Goal: Task Accomplishment & Management: Manage account settings

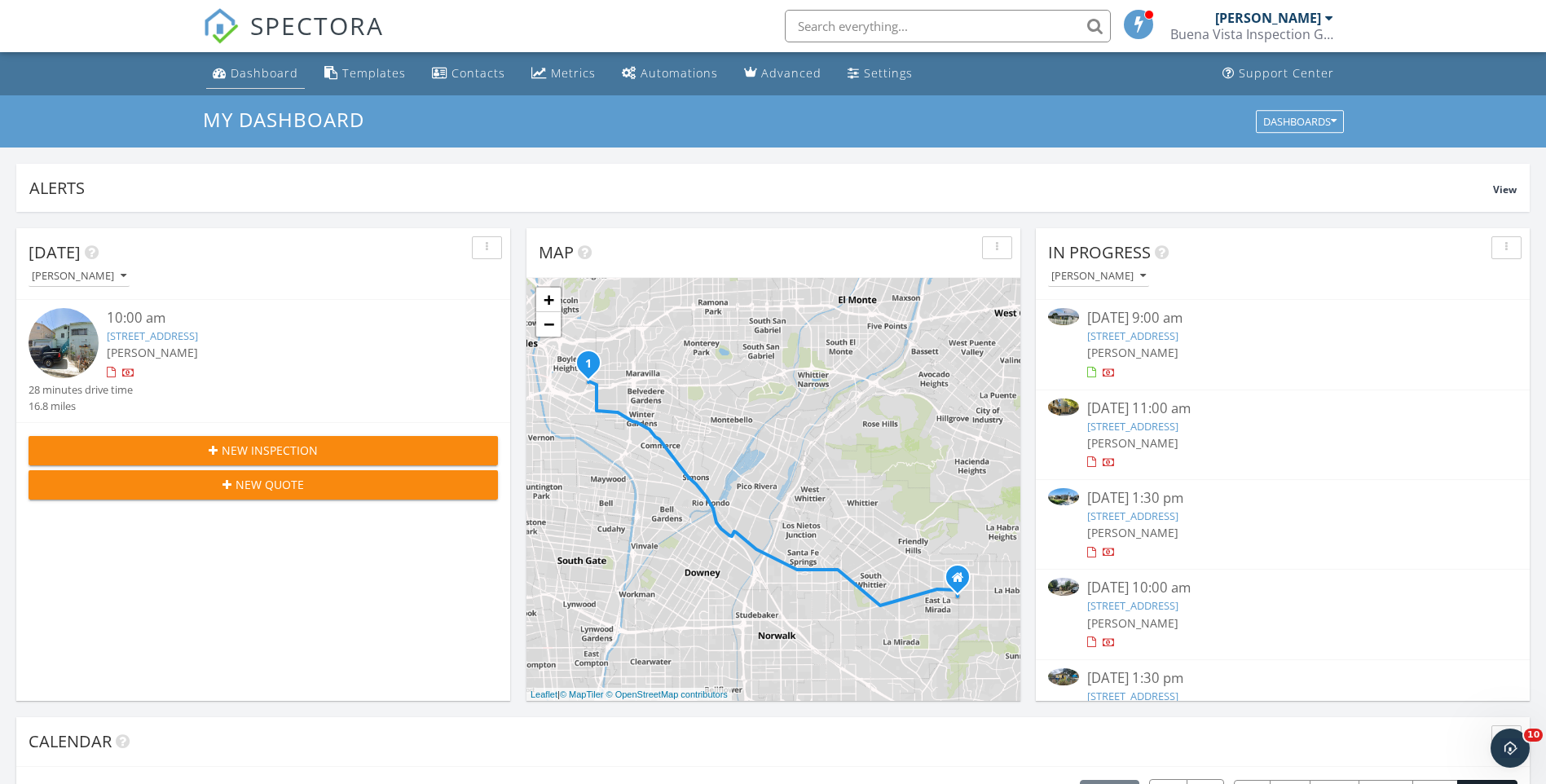
click at [260, 69] on div "Dashboard" at bounding box center [264, 73] width 68 height 15
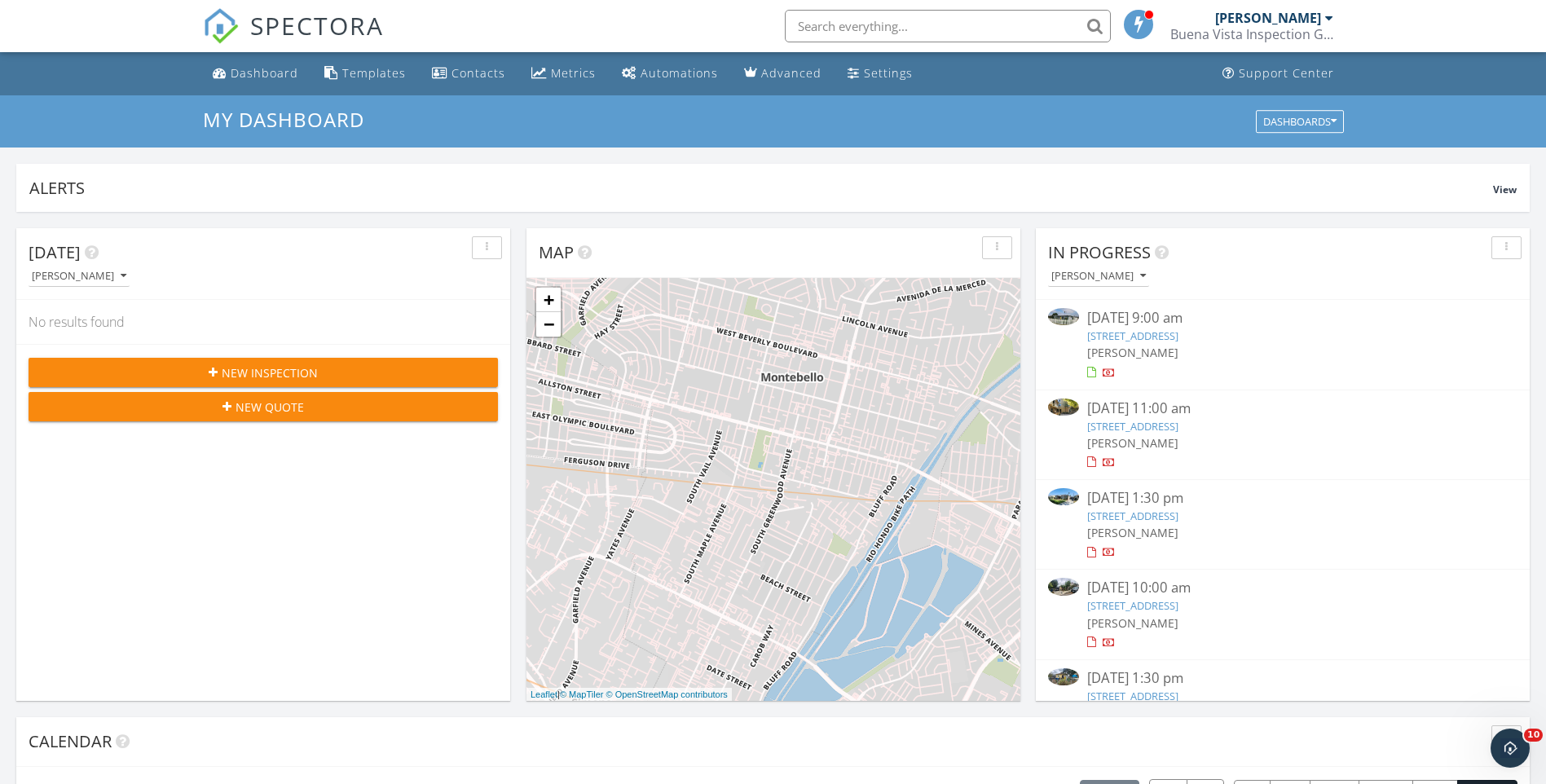
click at [1179, 428] on link "[STREET_ADDRESS]" at bounding box center [1133, 426] width 91 height 15
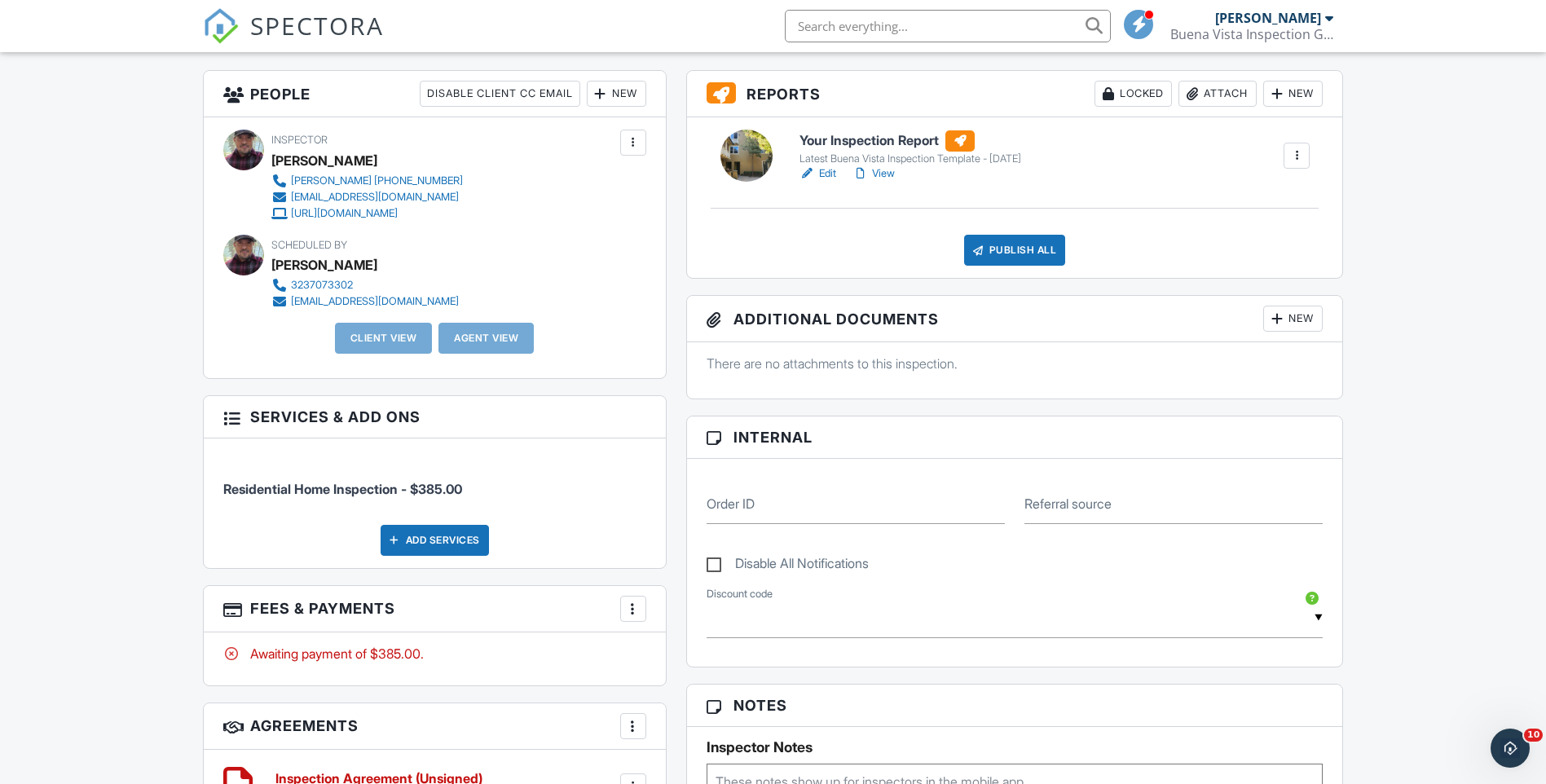
click at [630, 606] on div at bounding box center [633, 608] width 16 height 16
click at [695, 774] on div "Paid In Full" at bounding box center [716, 780] width 158 height 19
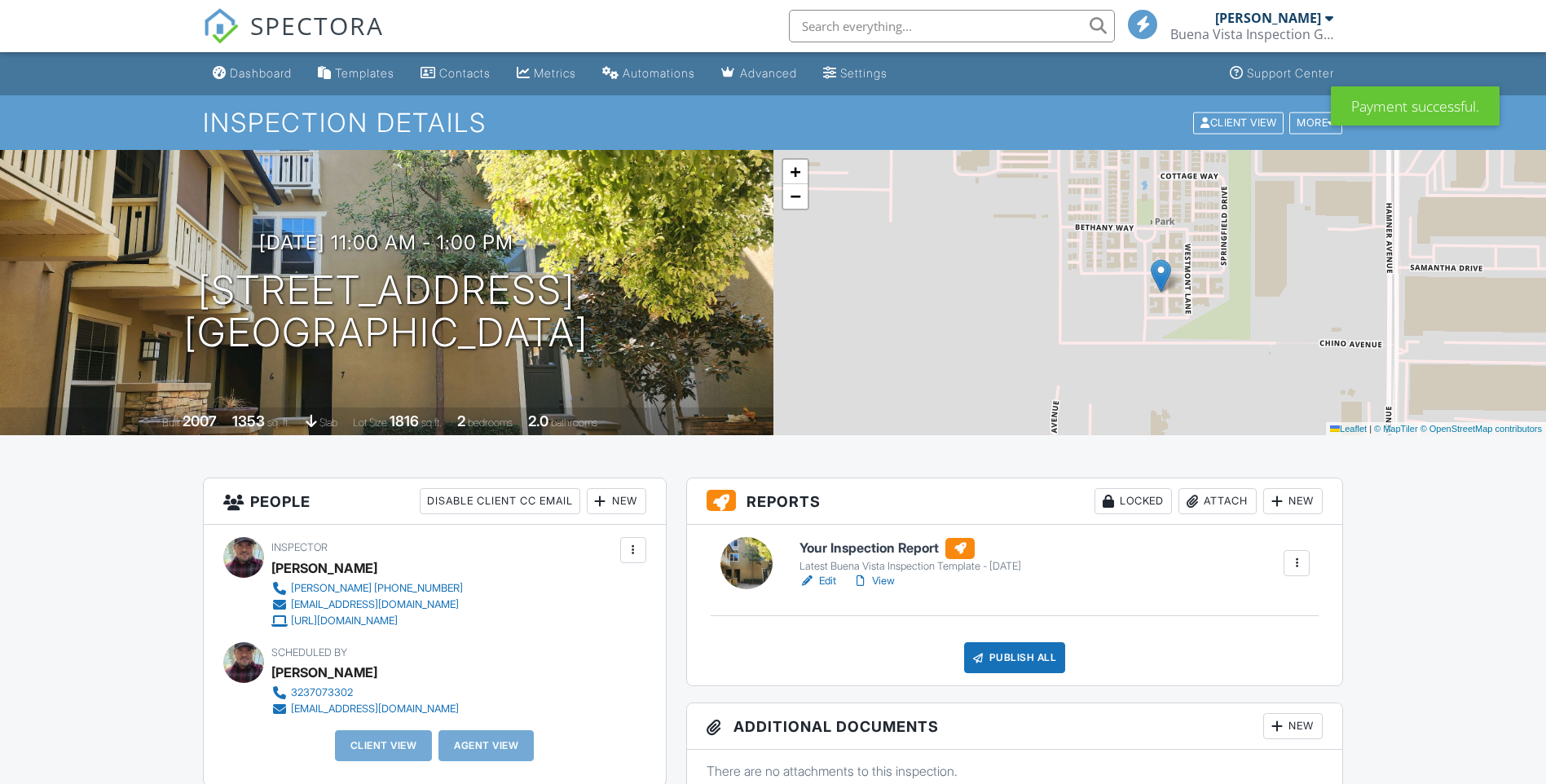
click at [629, 498] on div "New" at bounding box center [616, 501] width 59 height 26
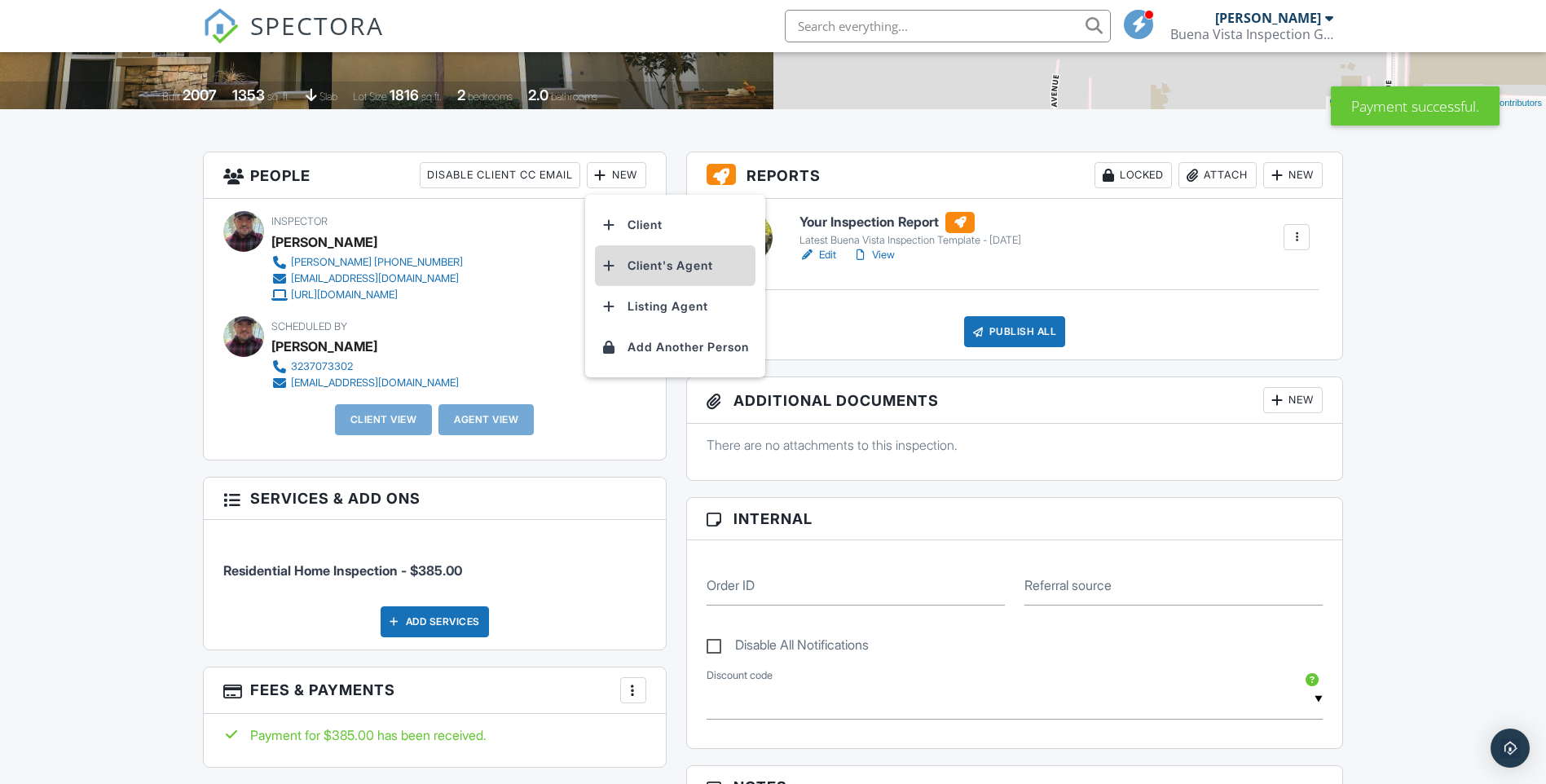
click at [652, 266] on li "Client's Agent" at bounding box center [675, 266] width 161 height 41
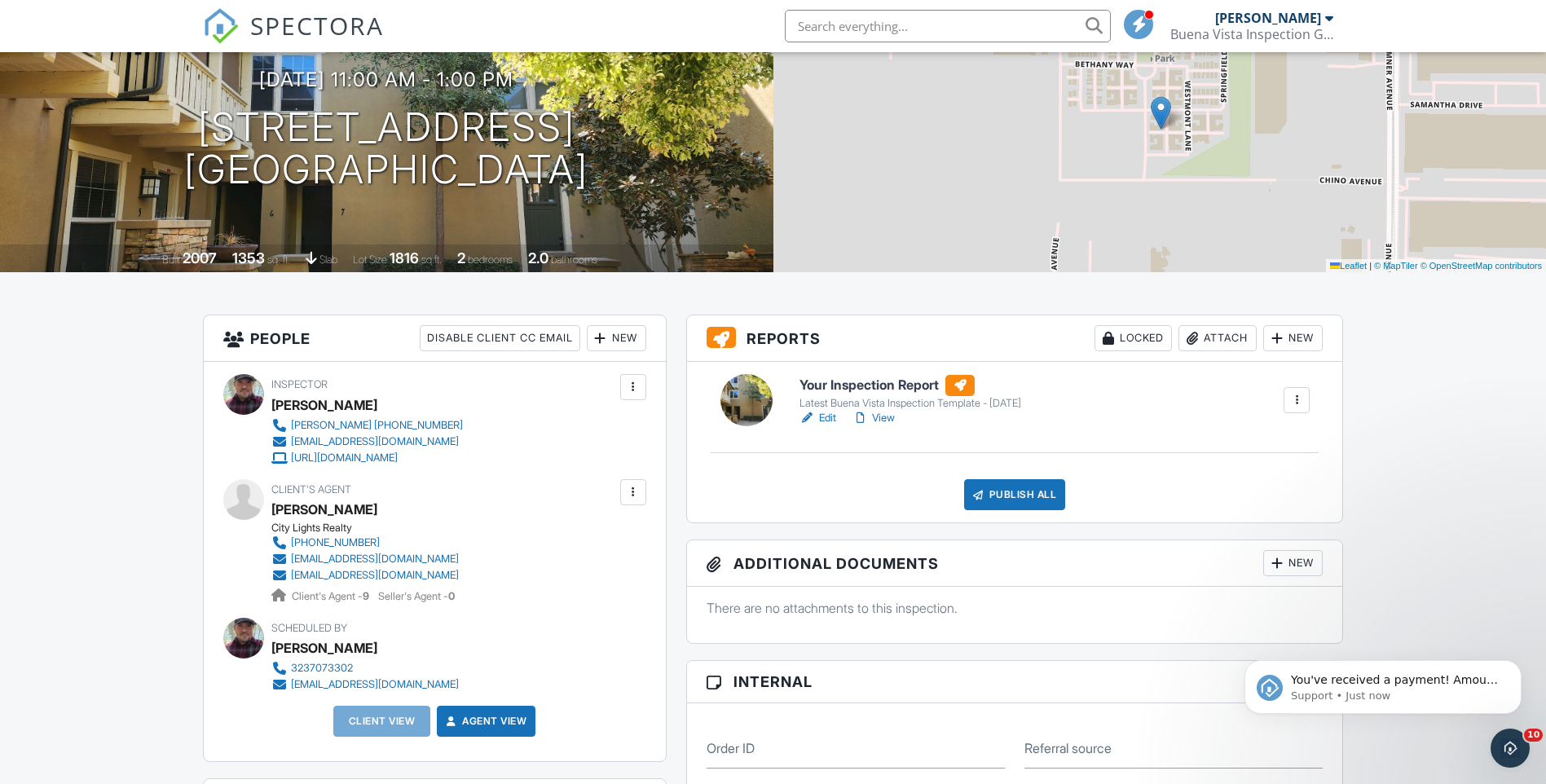
click at [825, 416] on link "Edit" at bounding box center [818, 417] width 37 height 16
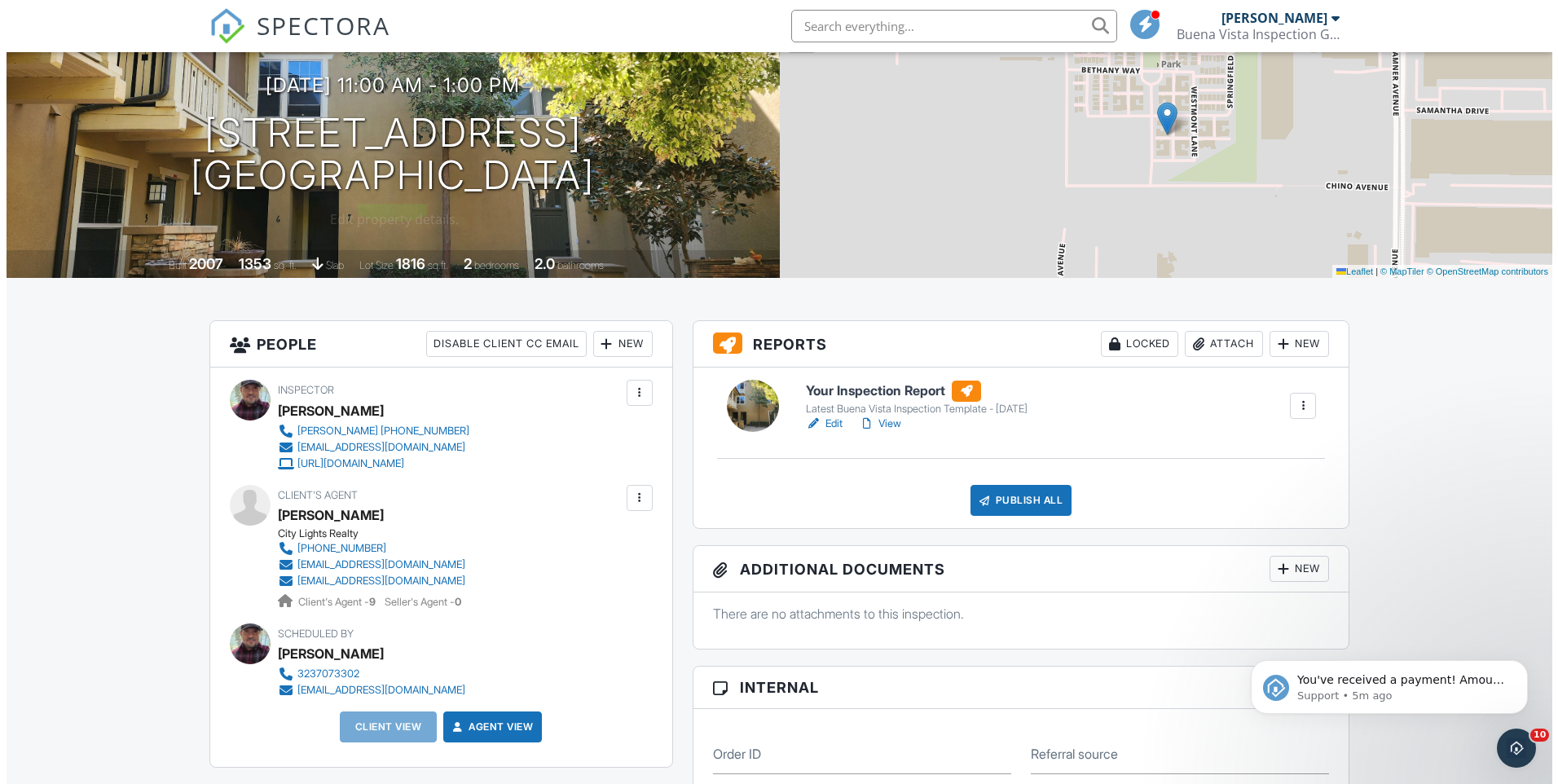
scroll to position [163, 0]
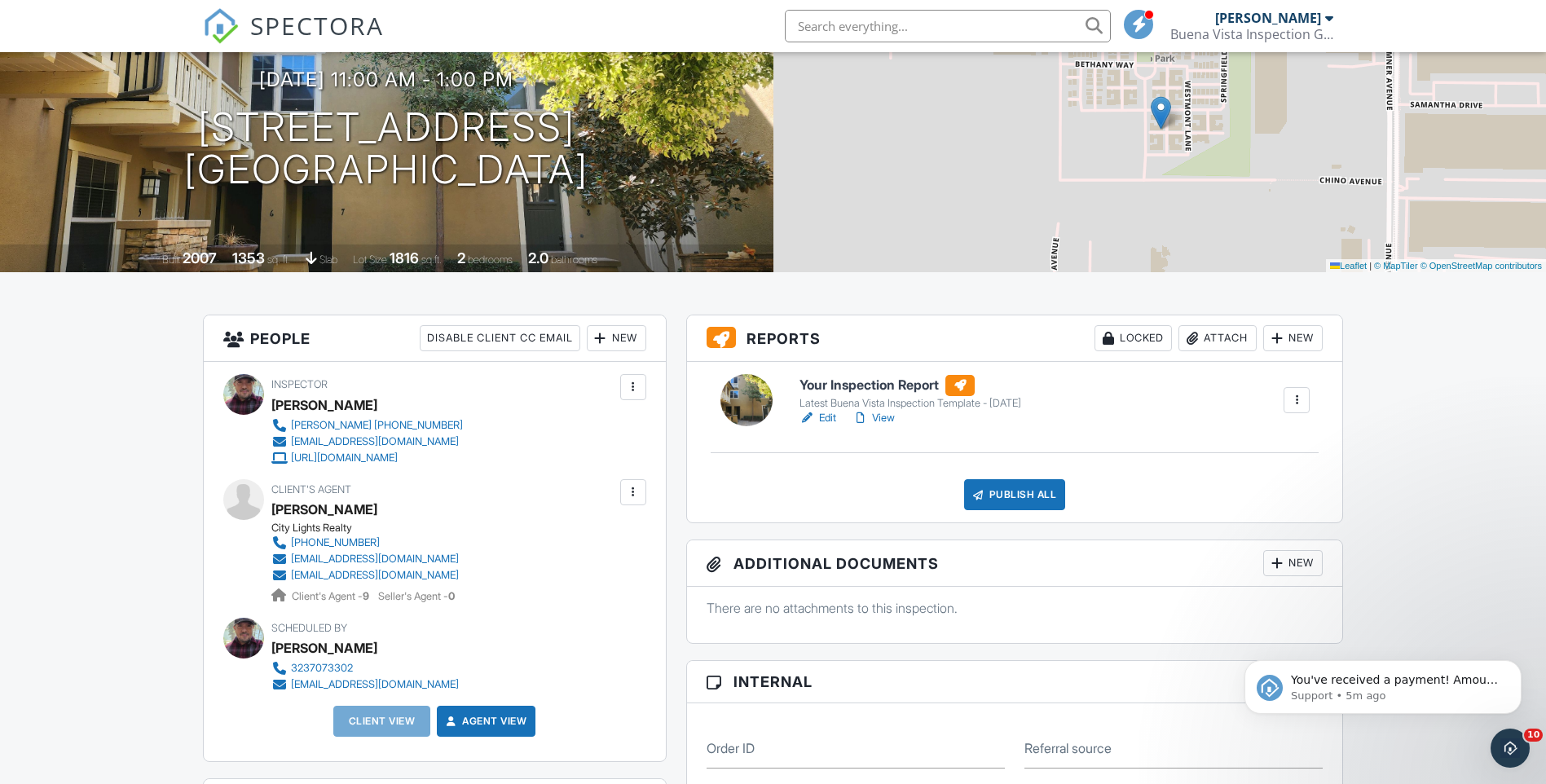
click at [617, 338] on div "New" at bounding box center [616, 338] width 59 height 26
click at [667, 386] on li "Client" at bounding box center [675, 388] width 161 height 41
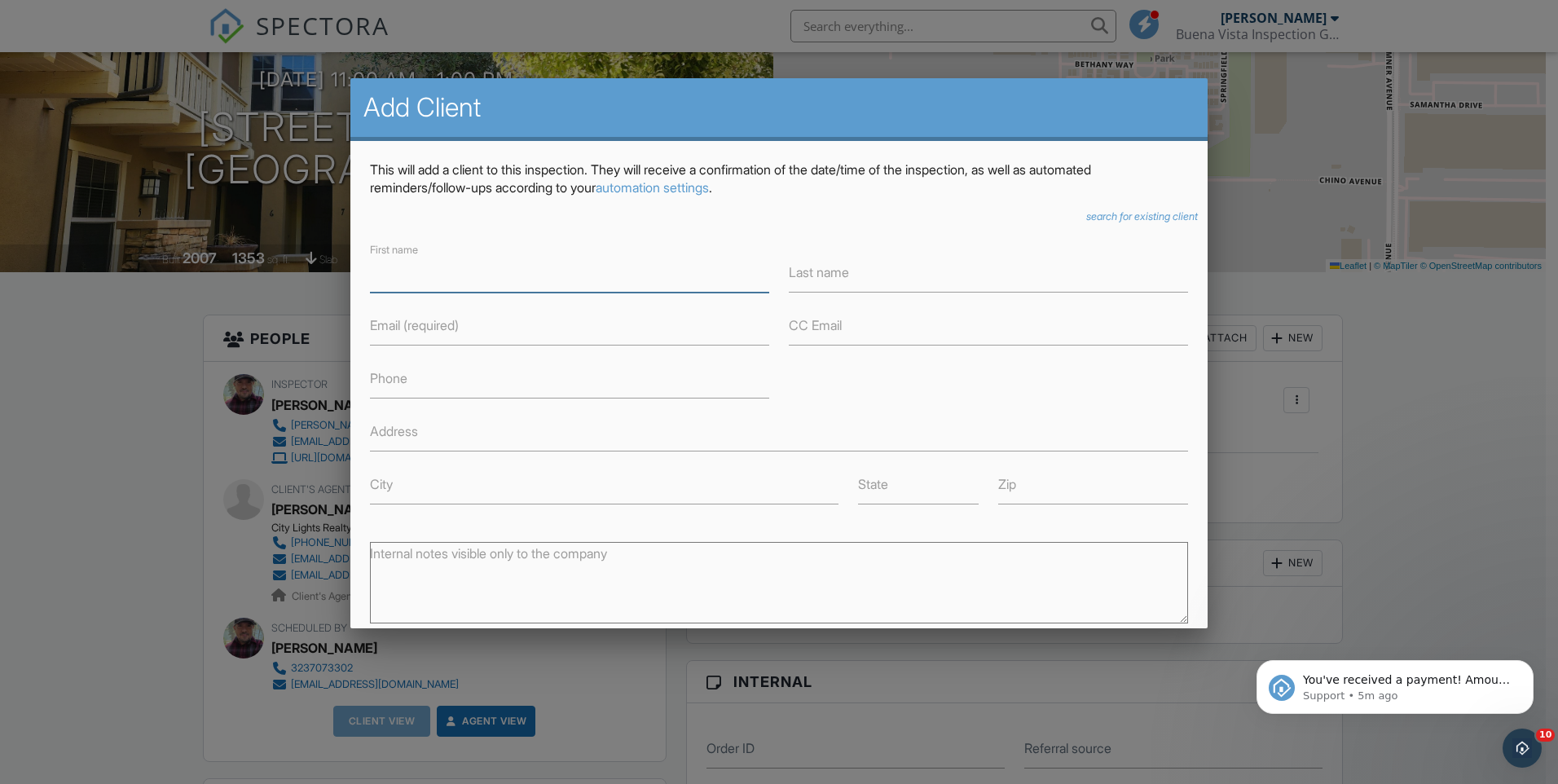
click at [468, 276] on input "First name" at bounding box center [570, 273] width 400 height 40
type input "Dianne"
type input "Ibay"
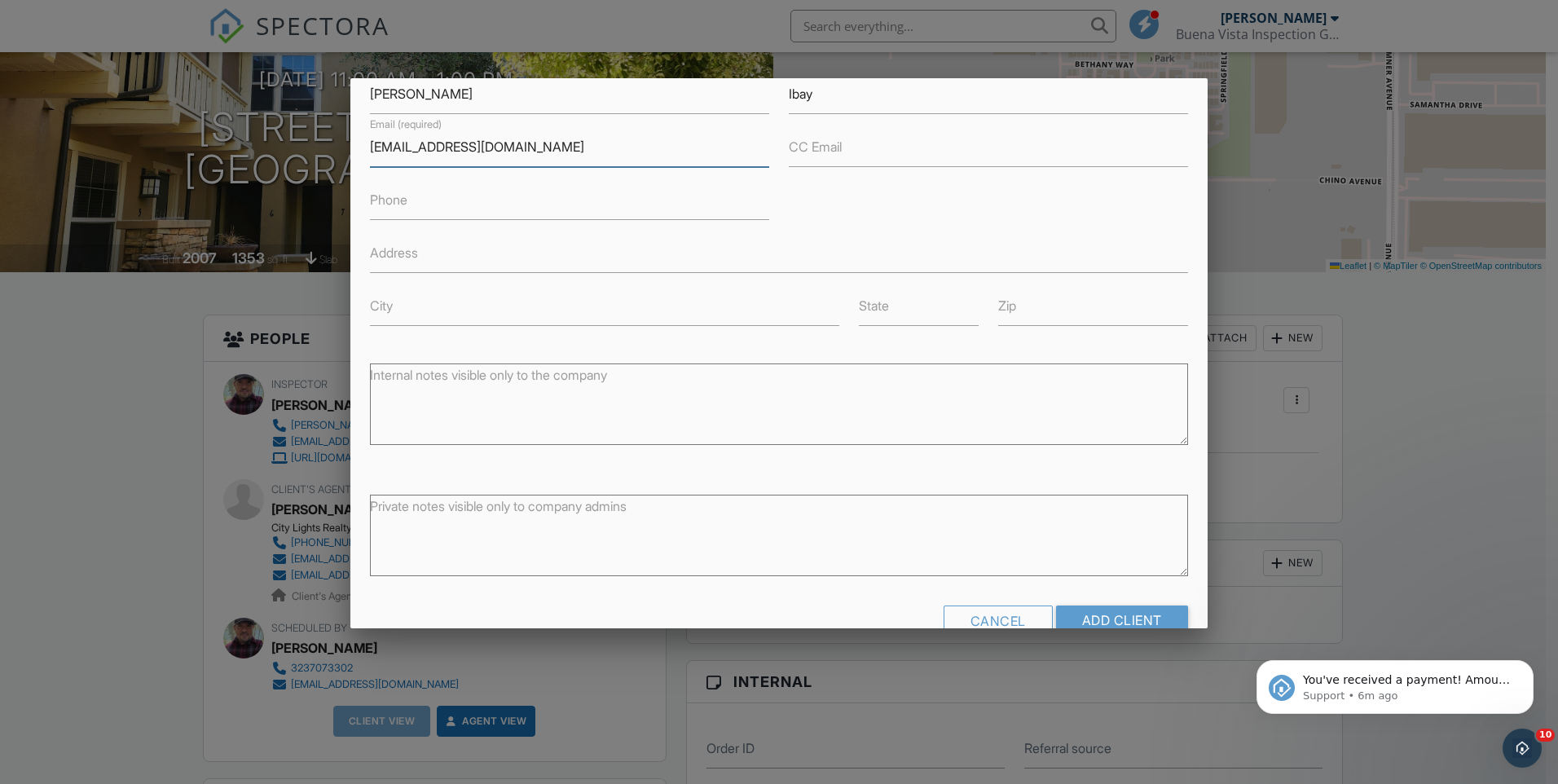
scroll to position [217, 0]
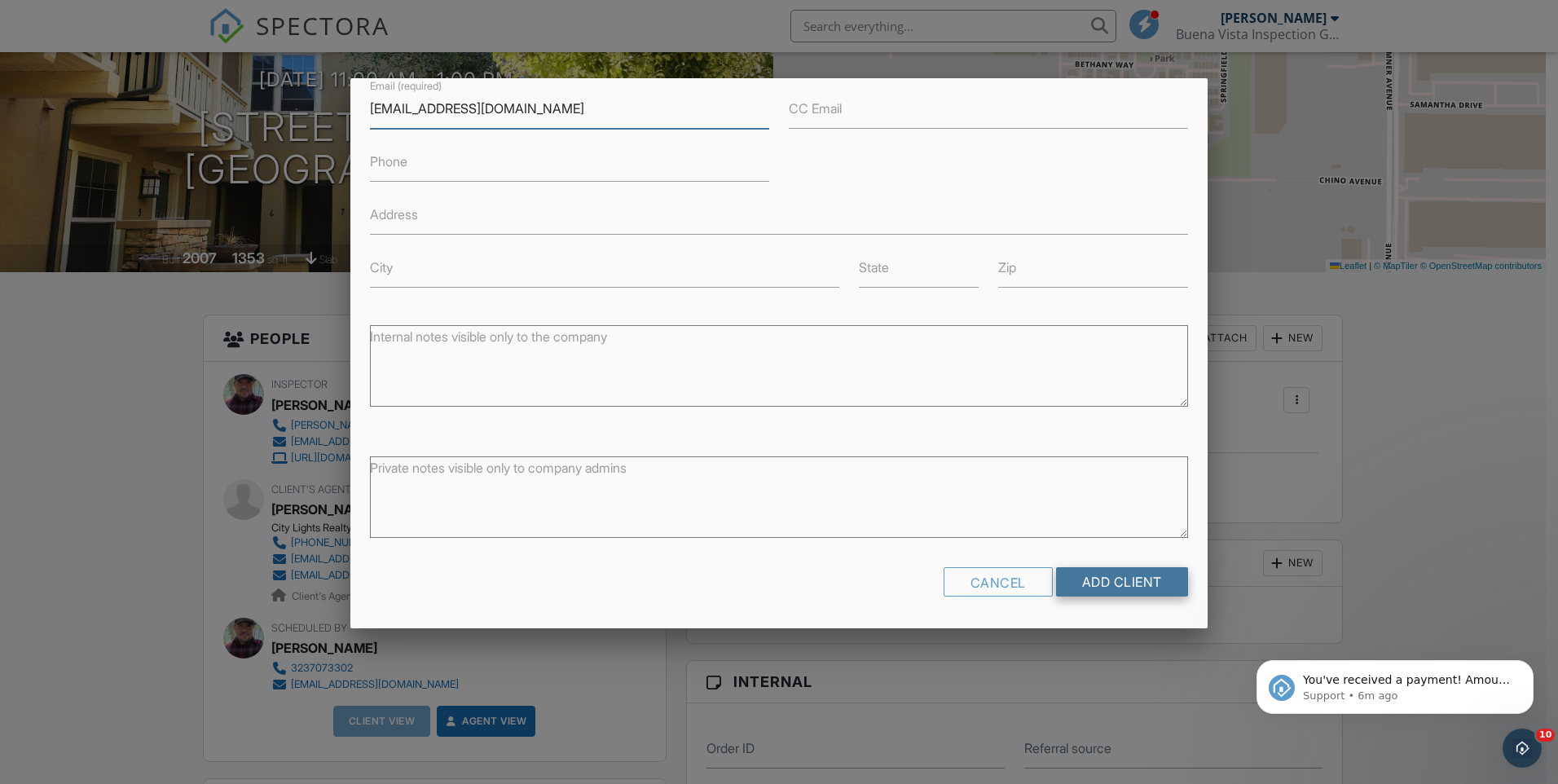
type input "ss11019@outlook.com"
click at [1139, 587] on input "Add Client" at bounding box center [1122, 581] width 132 height 29
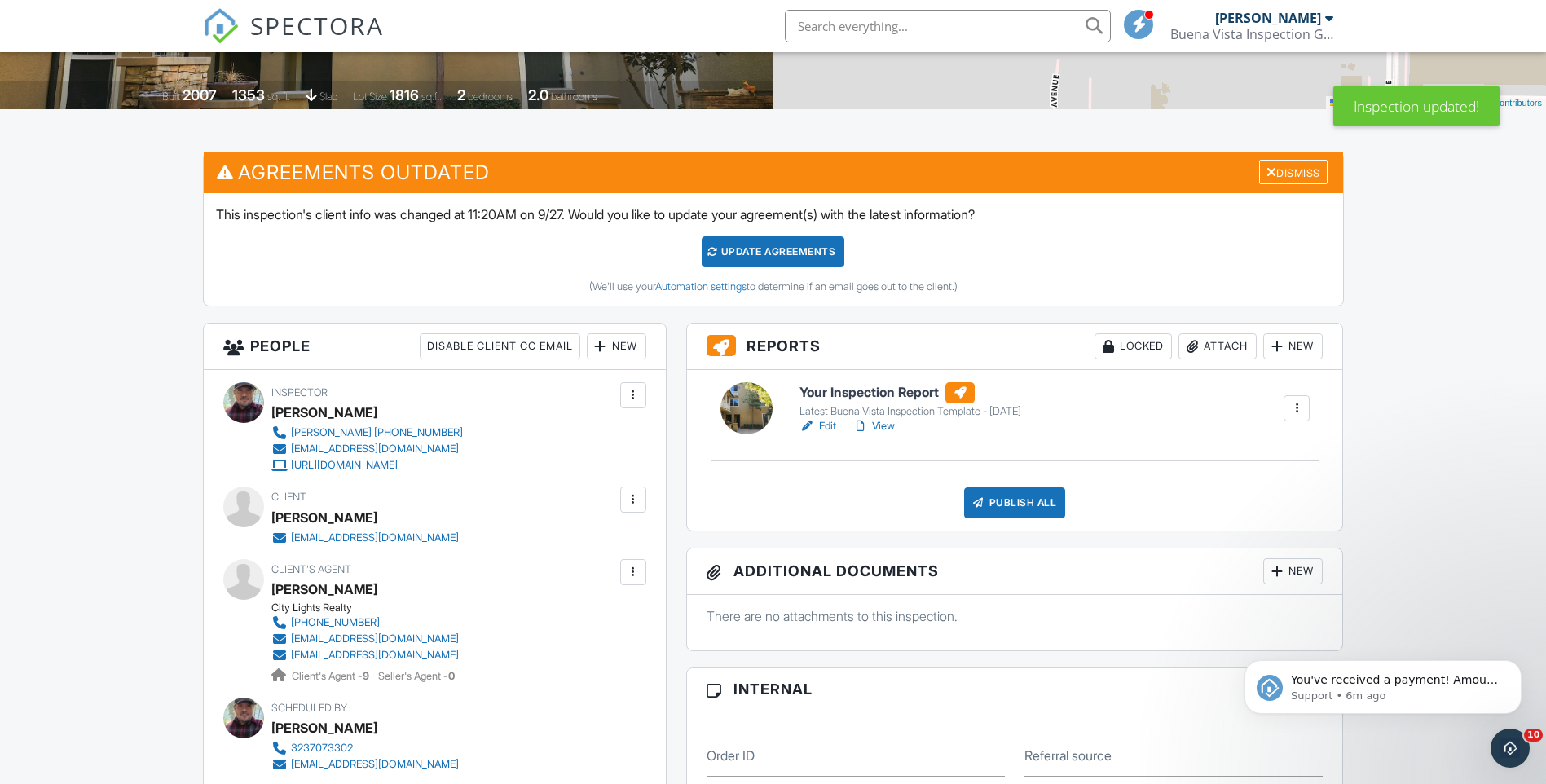
click at [764, 253] on div "Update Agreements" at bounding box center [773, 251] width 142 height 31
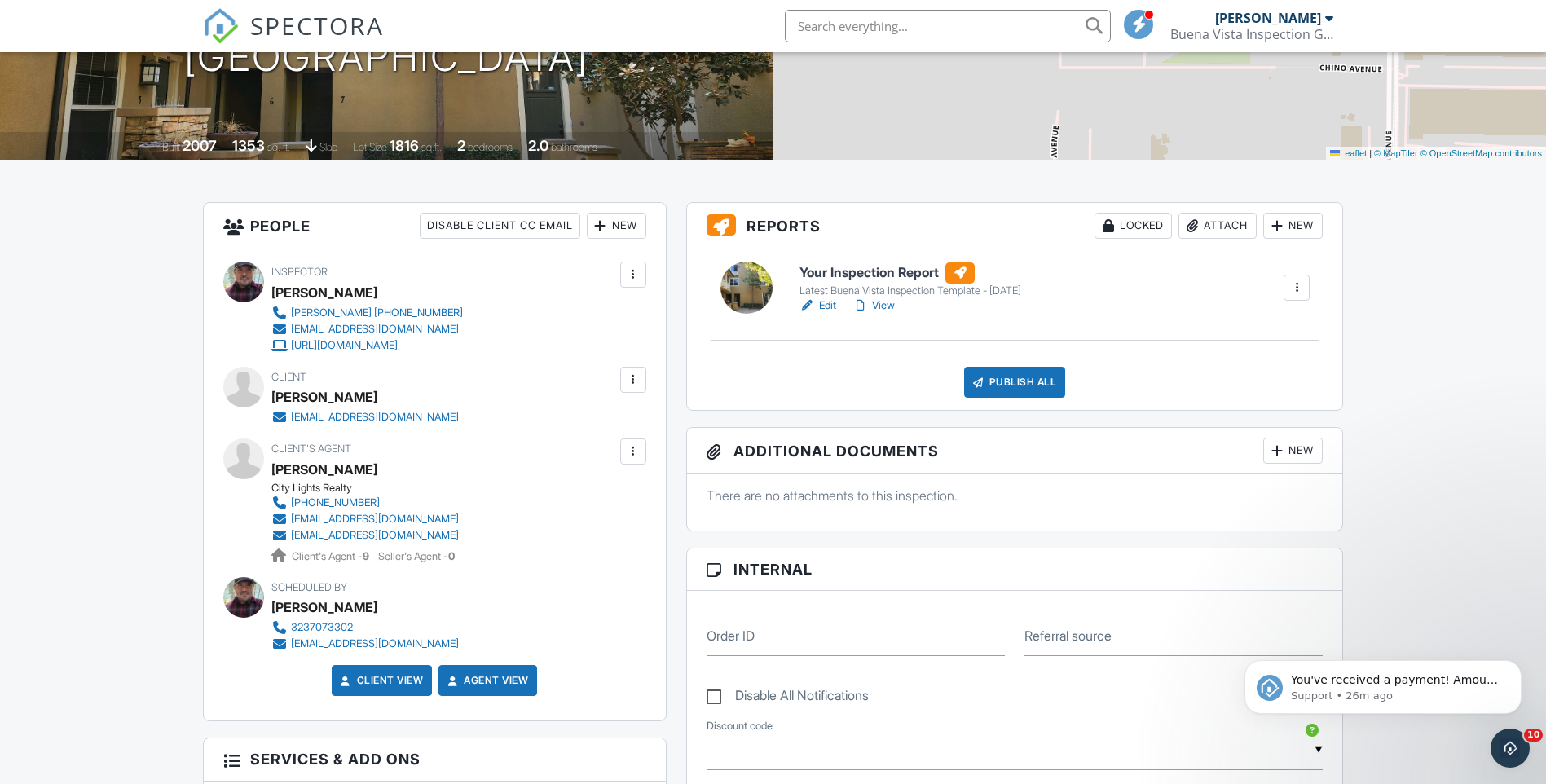
scroll to position [245, 0]
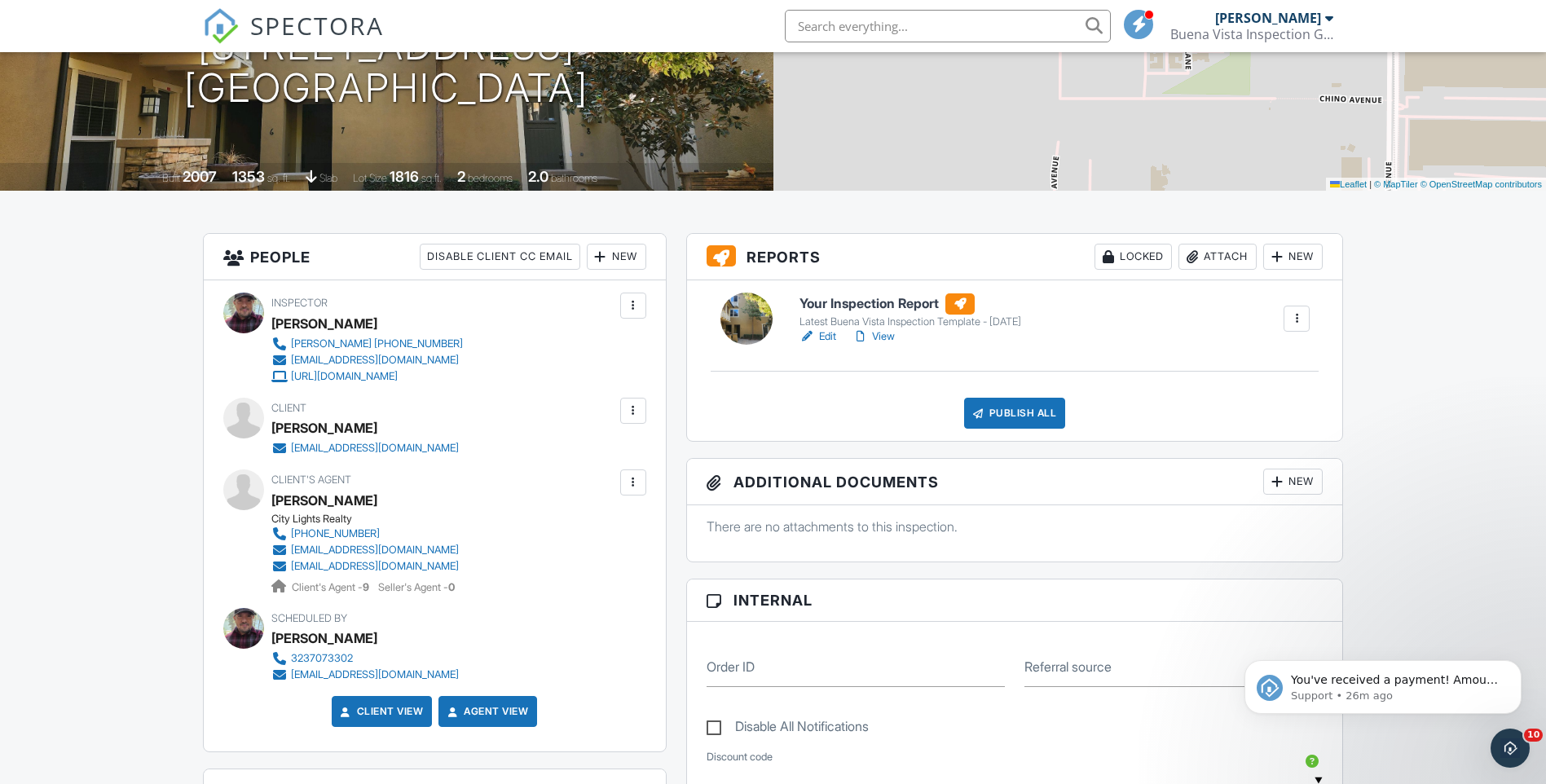
click at [882, 337] on link "View" at bounding box center [873, 336] width 43 height 16
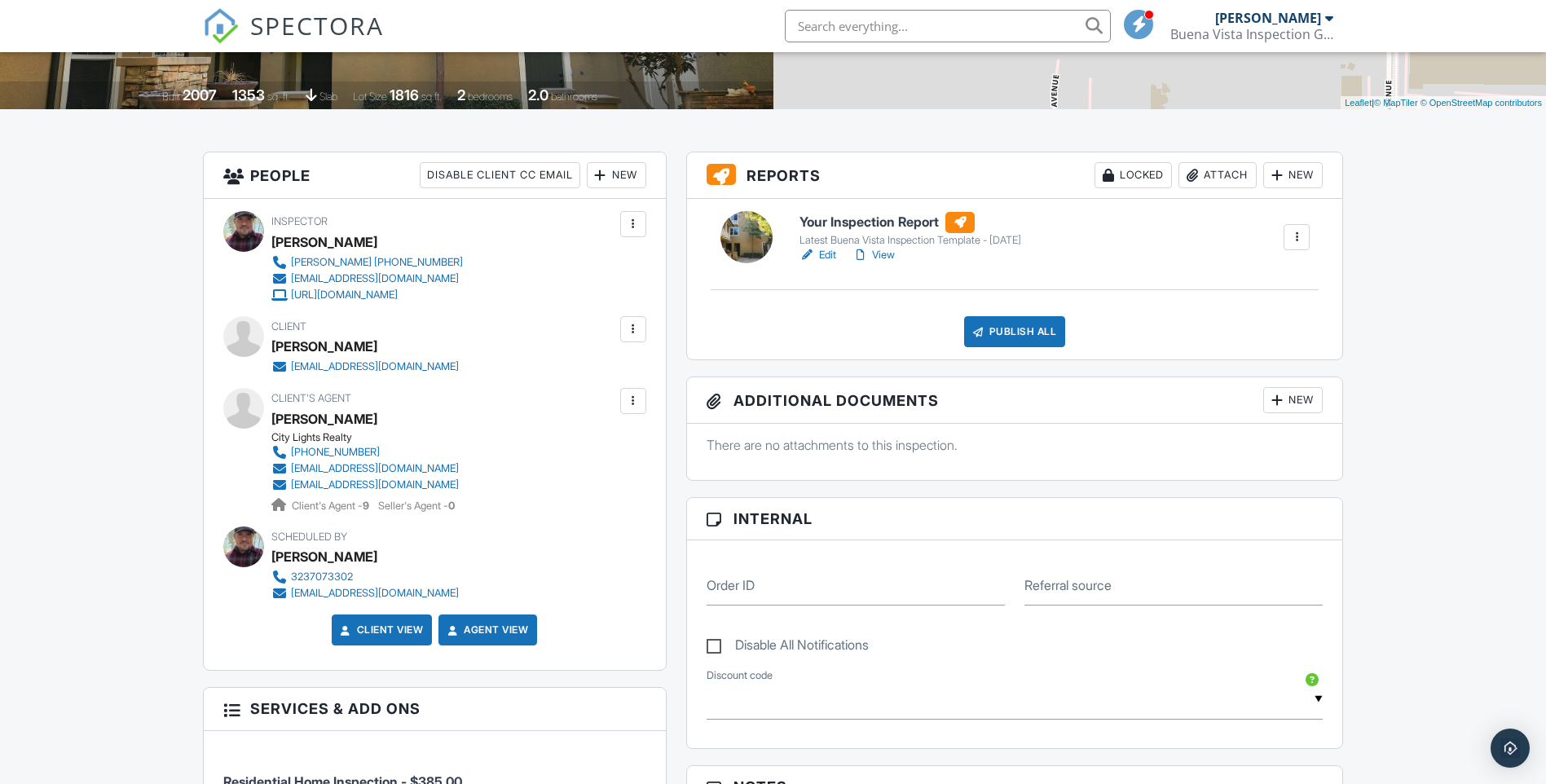
click at [629, 402] on div at bounding box center [633, 400] width 16 height 16
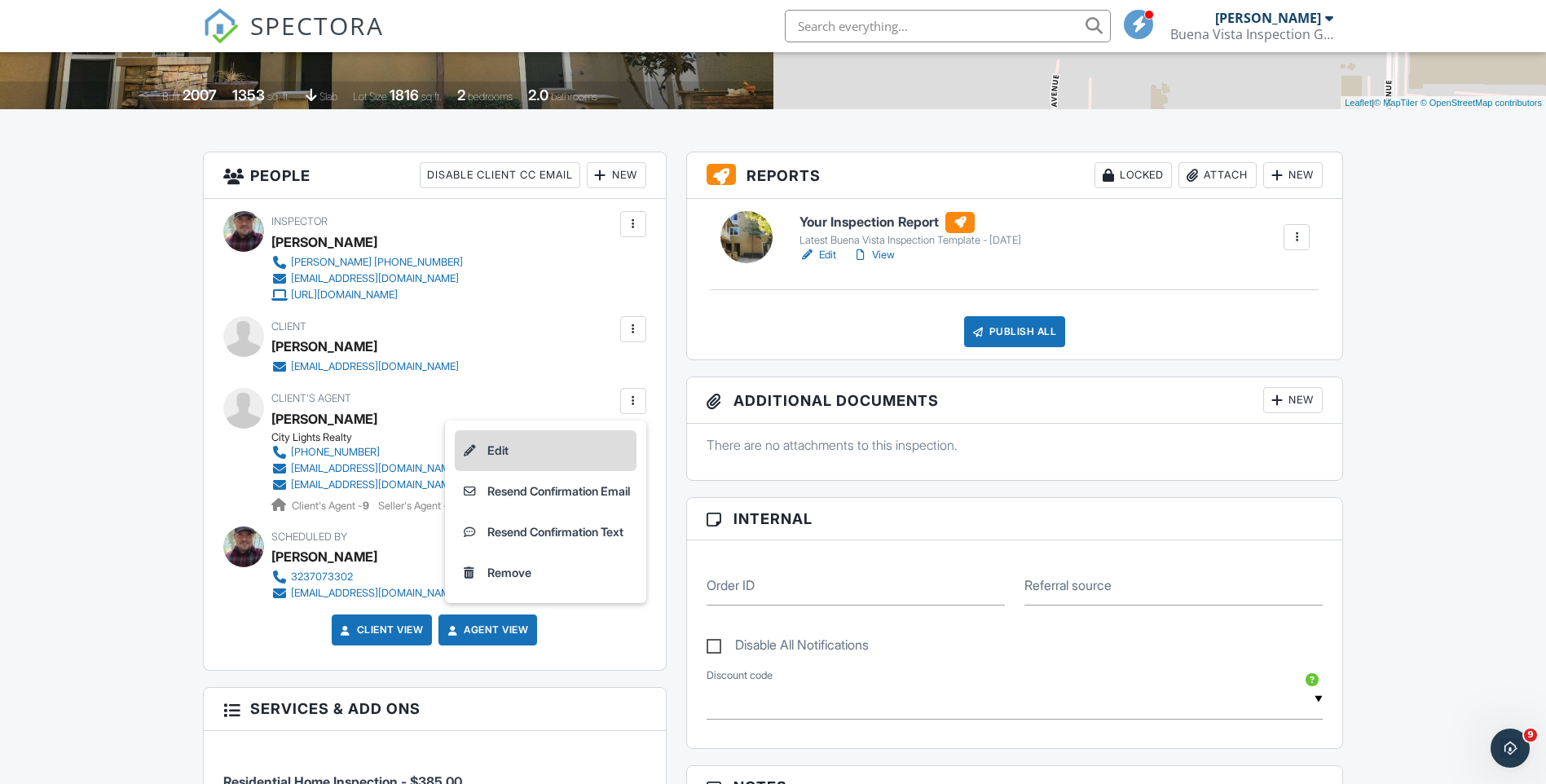
click at [489, 449] on li "Edit" at bounding box center [545, 451] width 182 height 41
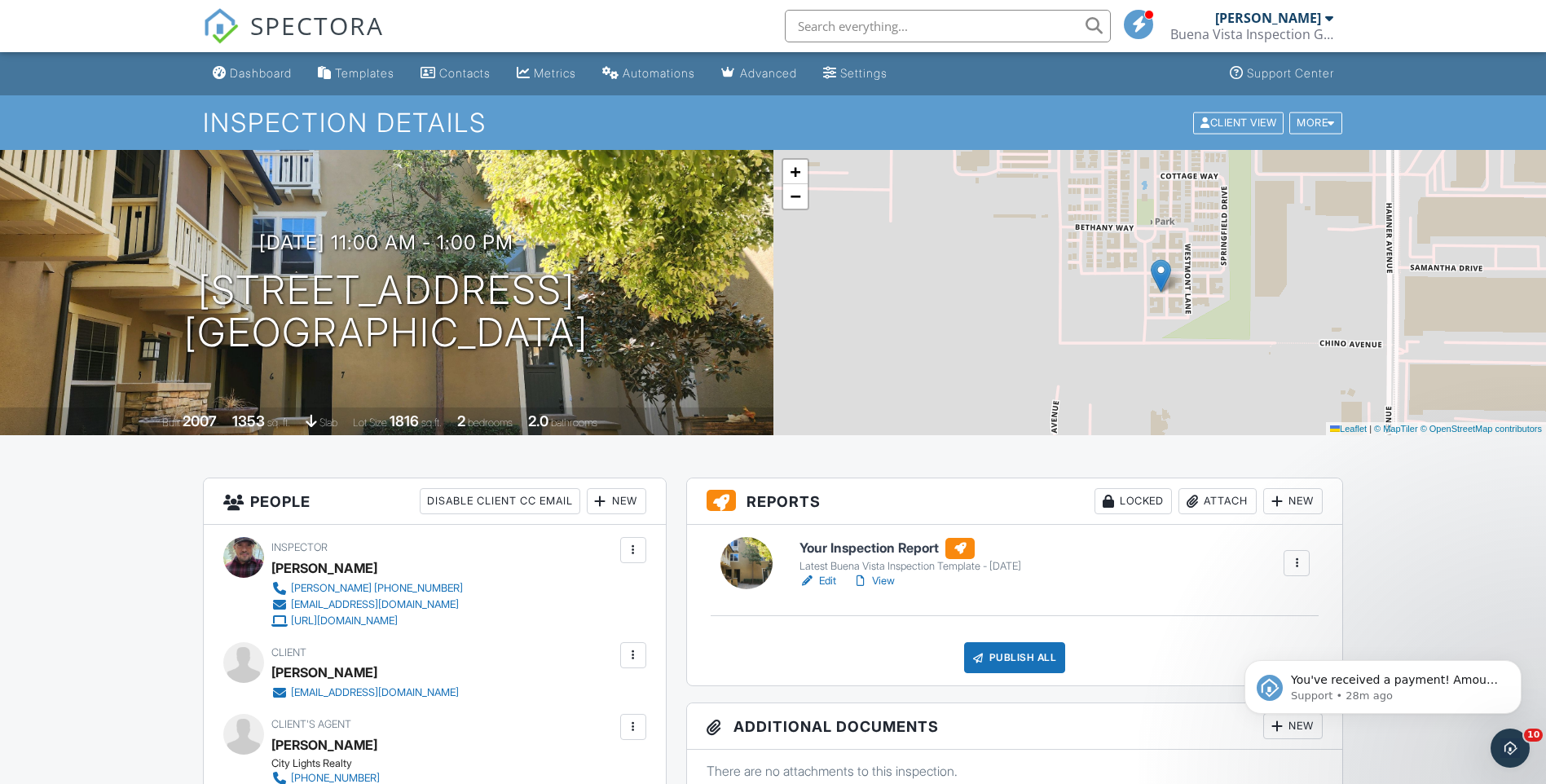
click at [1014, 660] on div "Publish All" at bounding box center [1016, 657] width 102 height 31
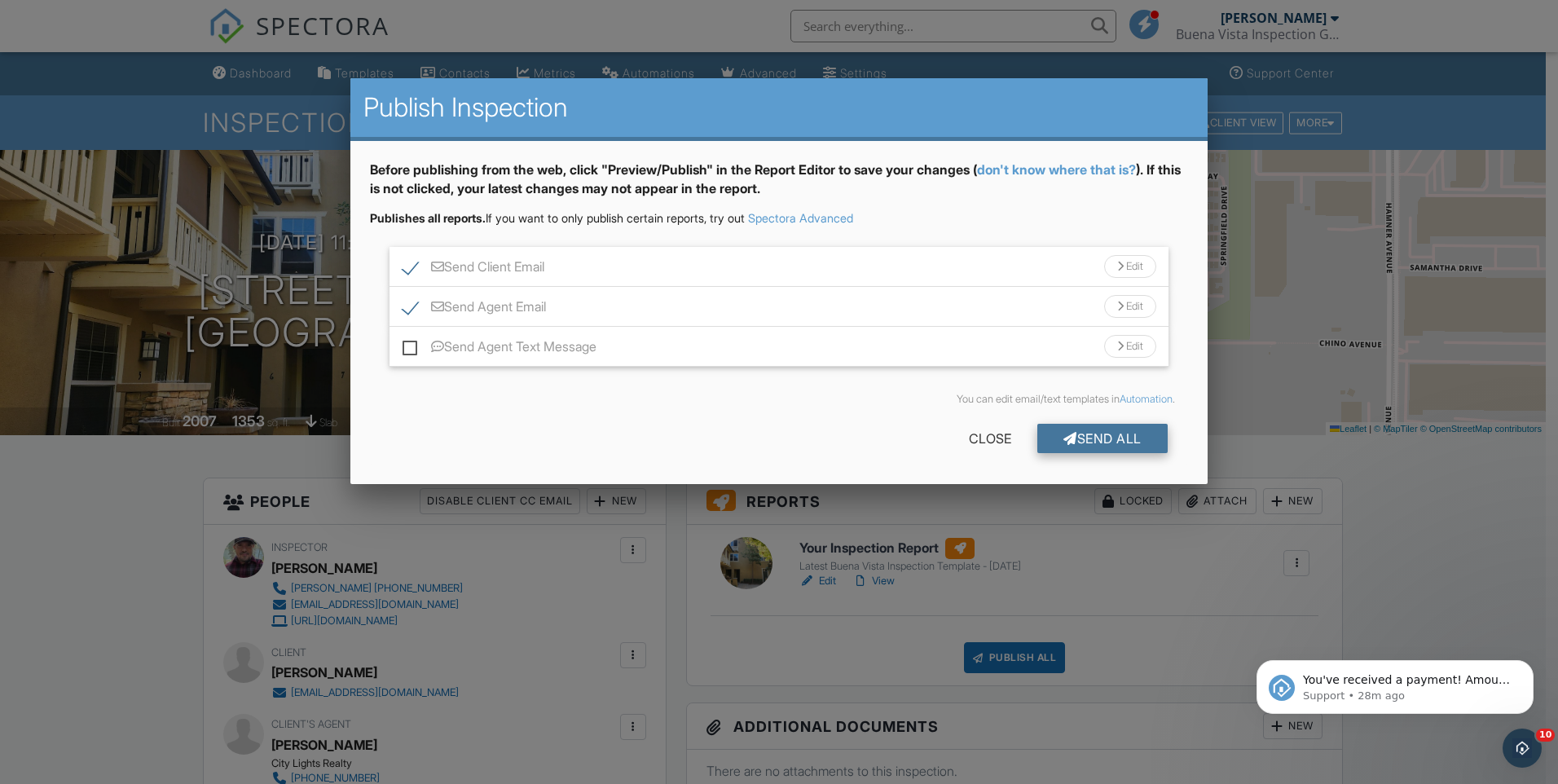
click at [1112, 442] on div "Send All" at bounding box center [1102, 438] width 131 height 29
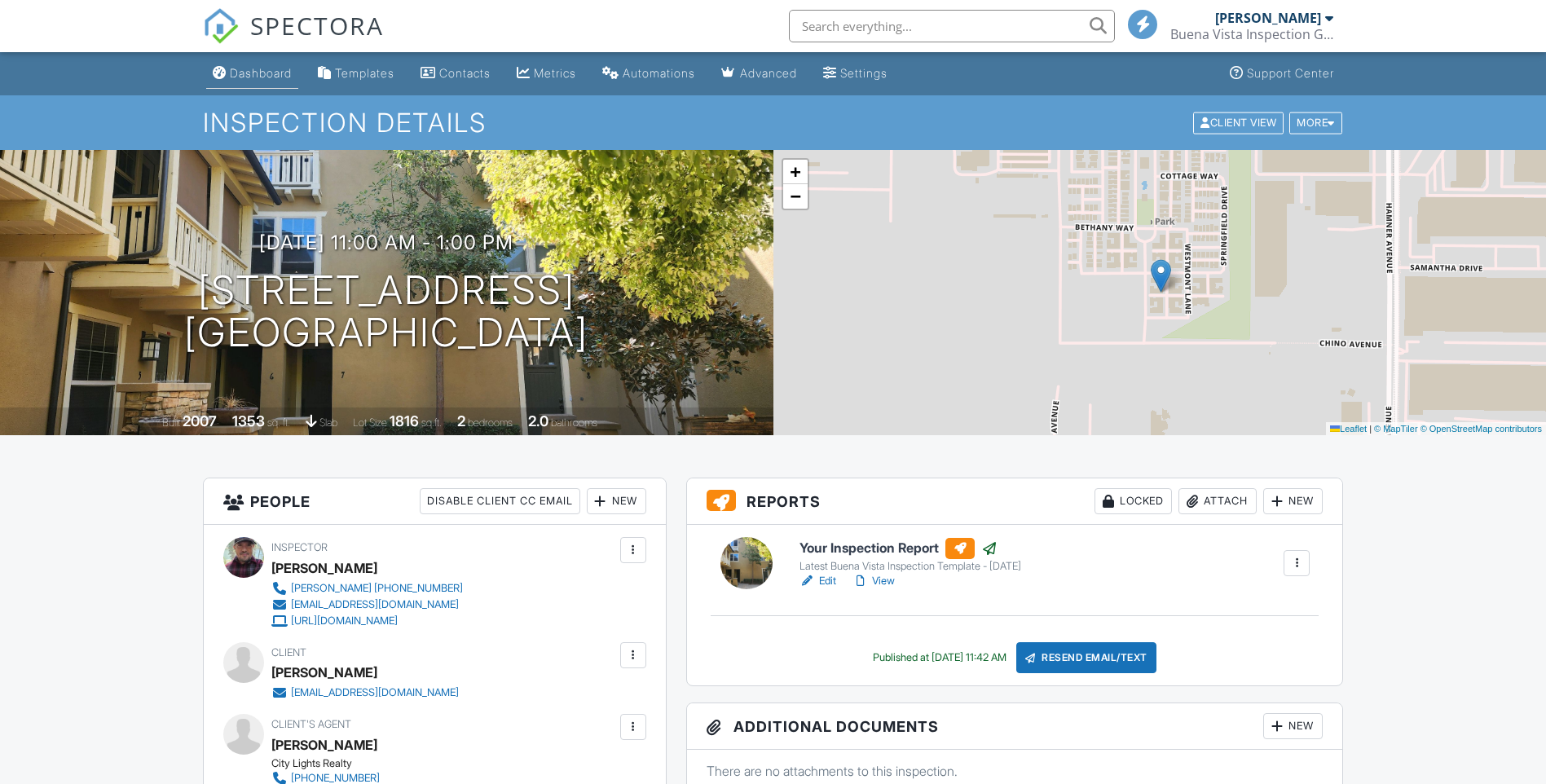
click at [246, 75] on div "Dashboard" at bounding box center [261, 73] width 62 height 14
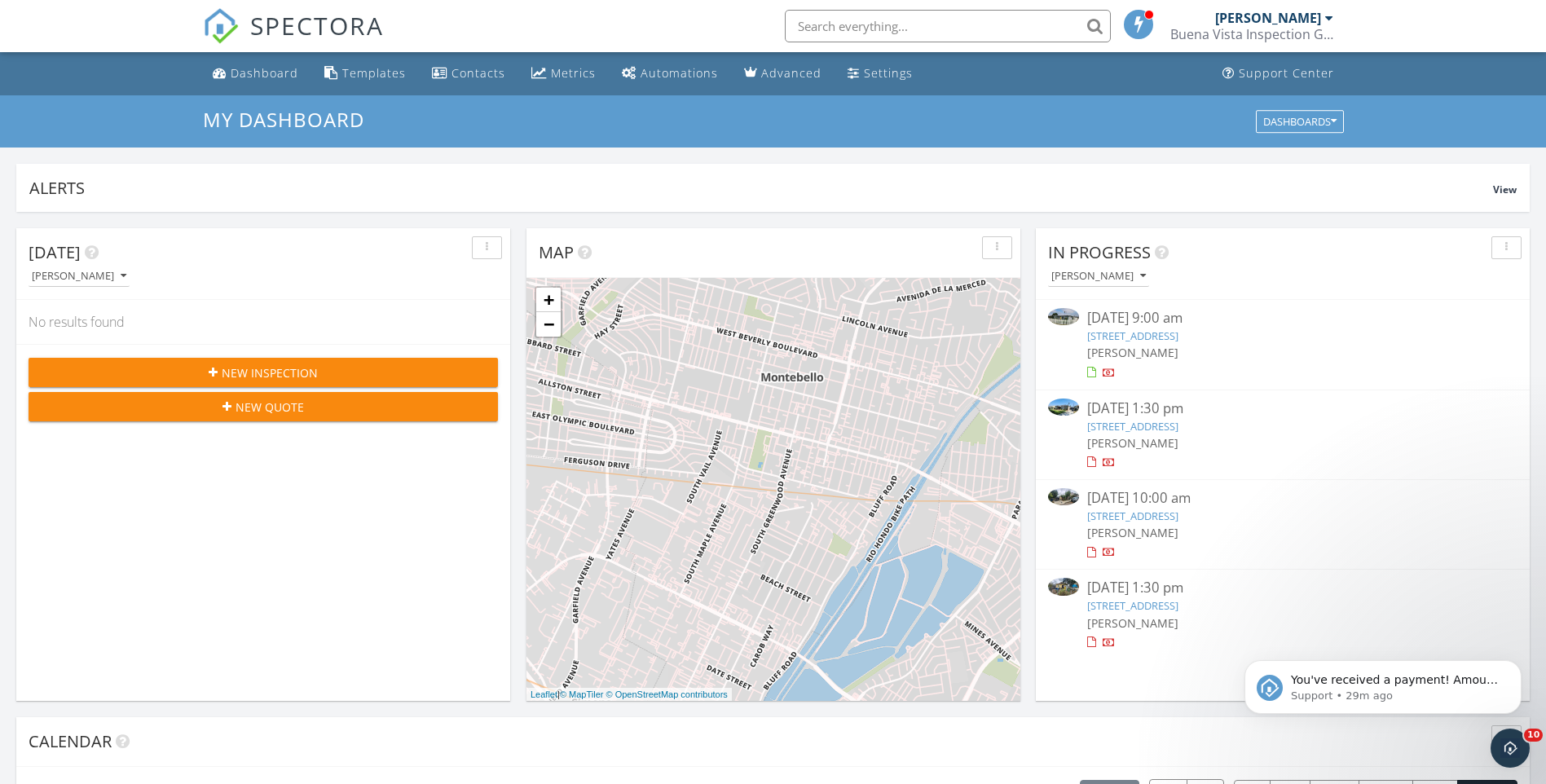
click at [1179, 431] on link "4552 Shasta Pl, El Monte, CA 91731" at bounding box center [1133, 426] width 91 height 15
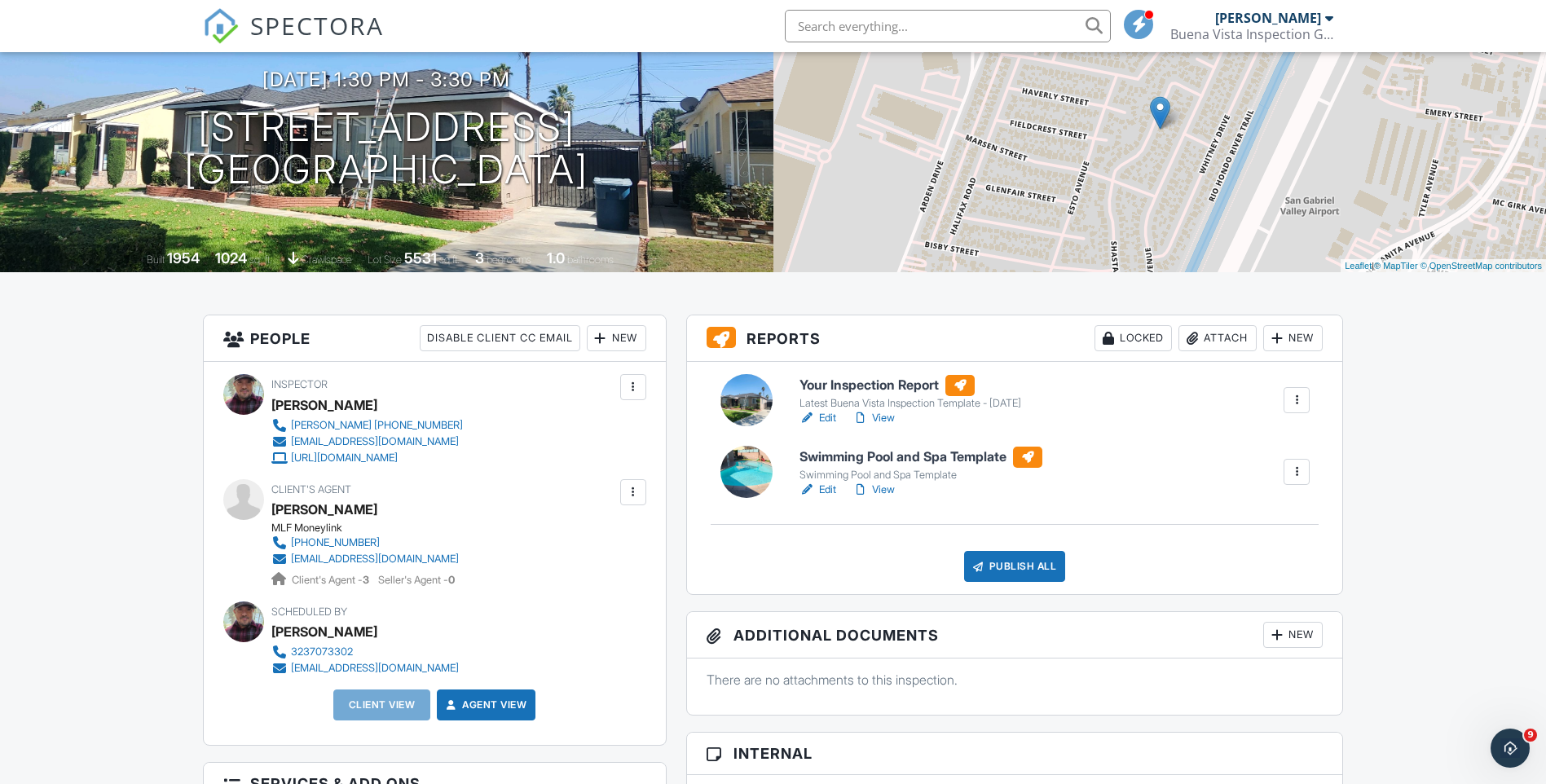
click at [826, 416] on link "Edit" at bounding box center [818, 417] width 37 height 16
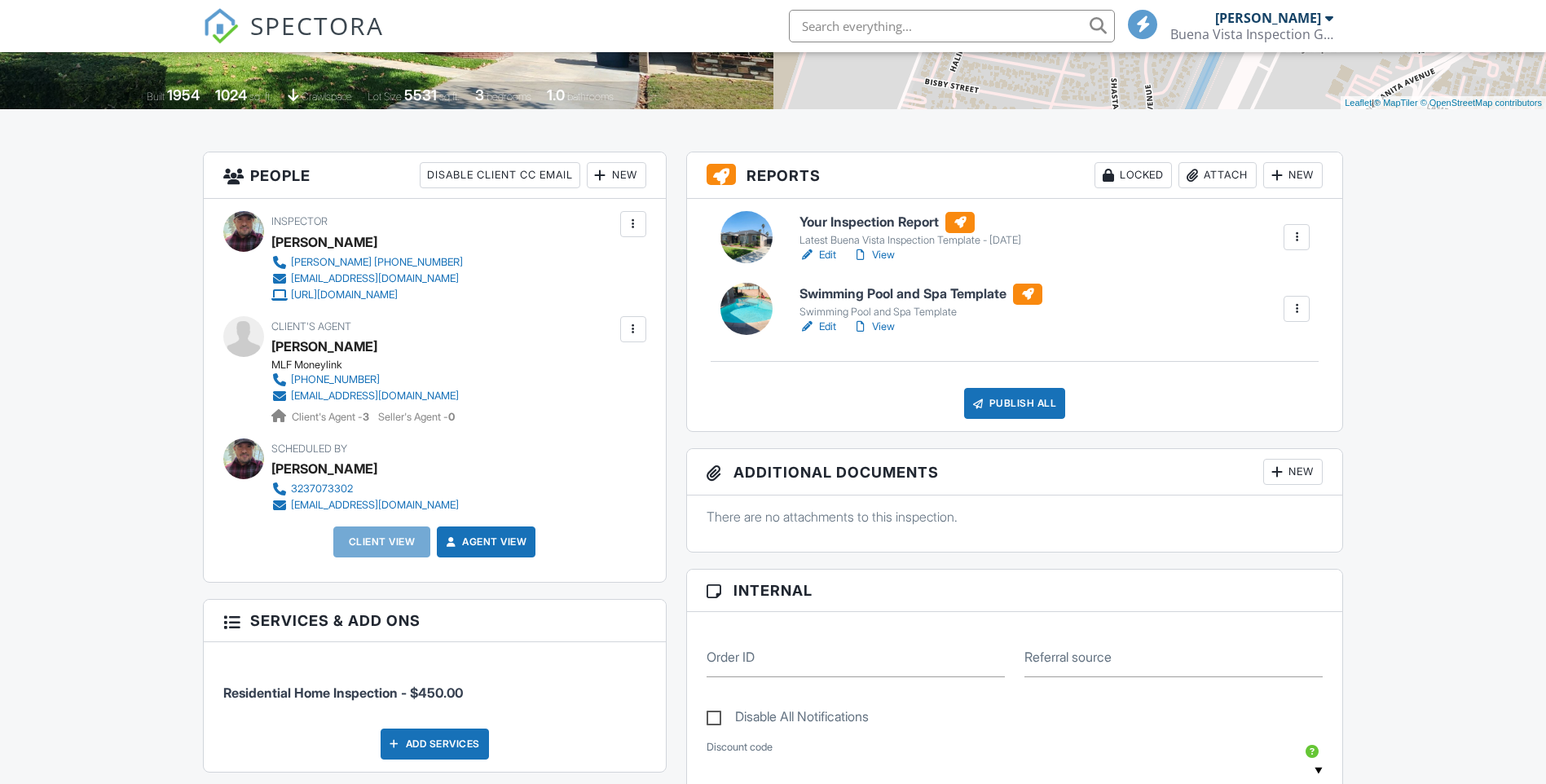
scroll to position [326, 0]
click at [820, 325] on link "Edit" at bounding box center [818, 326] width 37 height 16
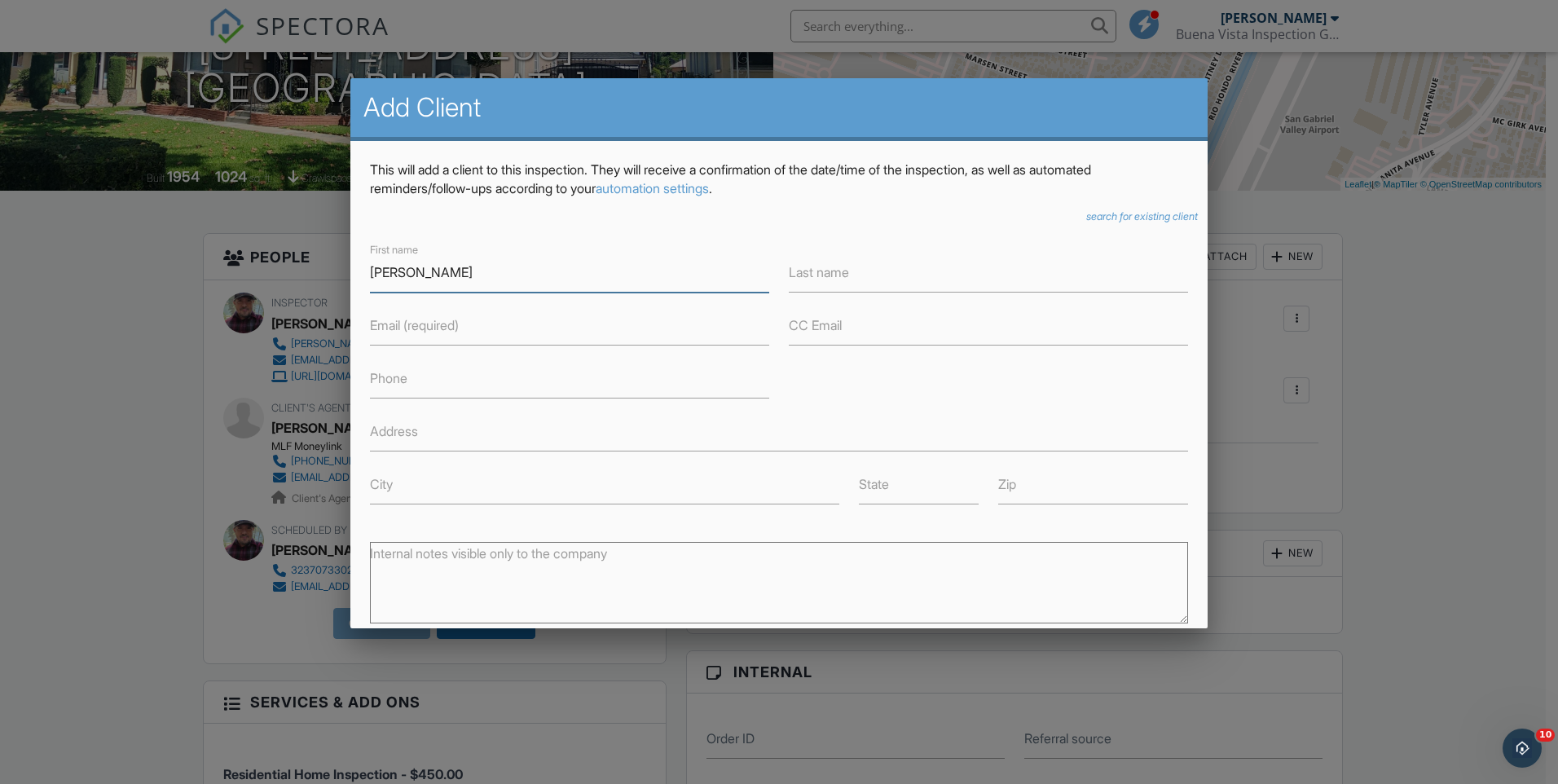
type input "[PERSON_NAME]"
type input "Kreuger"
click at [467, 274] on input "Jacob Logan" at bounding box center [570, 273] width 400 height 40
type input "[PERSON_NAME]"
click at [844, 271] on input "Kreuger" at bounding box center [988, 273] width 400 height 40
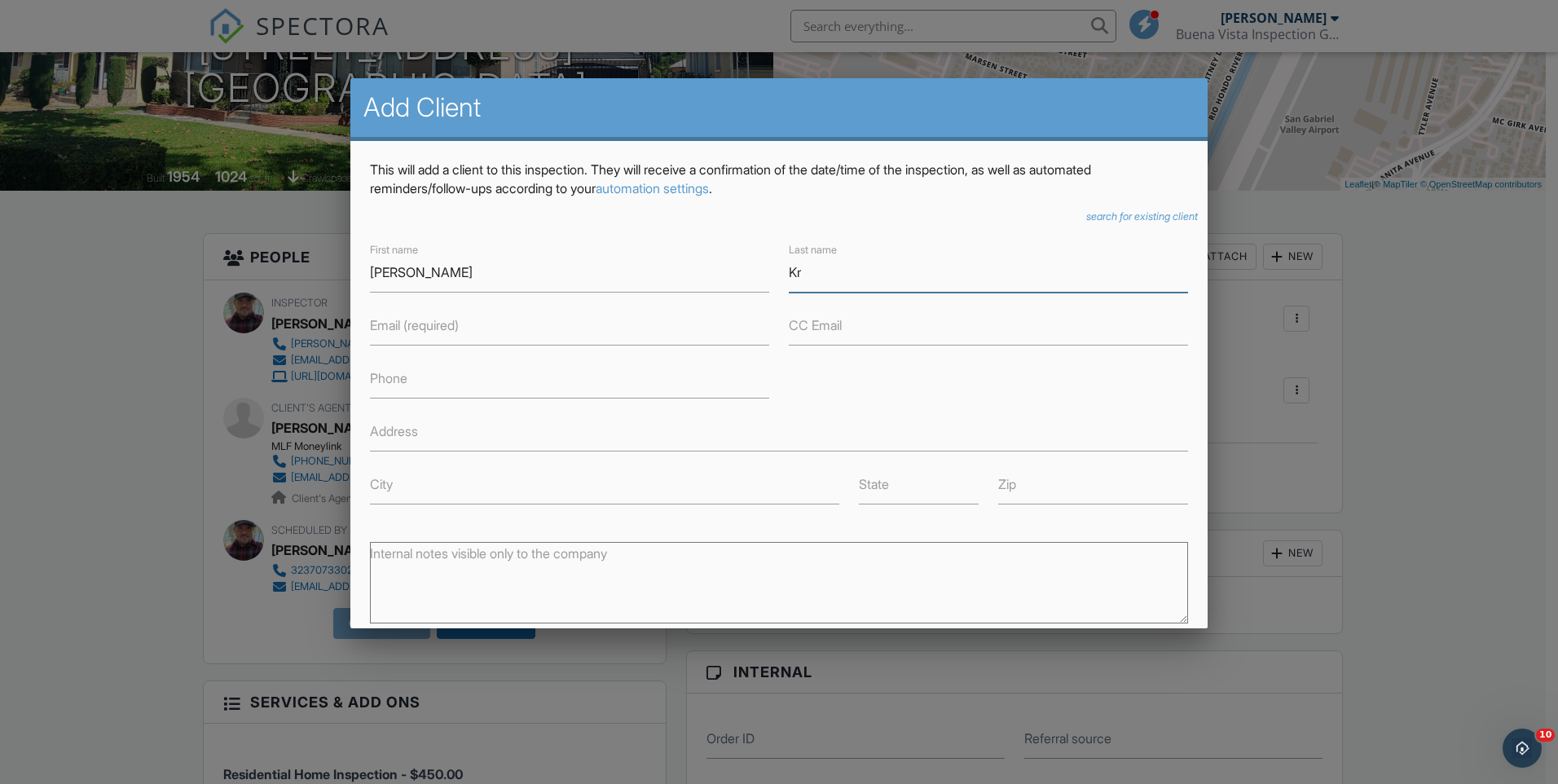
type input "K"
type input "Summer Rice"
click at [404, 322] on label "Email (required)" at bounding box center [415, 324] width 89 height 18
click at [404, 322] on input "Email (required)" at bounding box center [570, 326] width 400 height 40
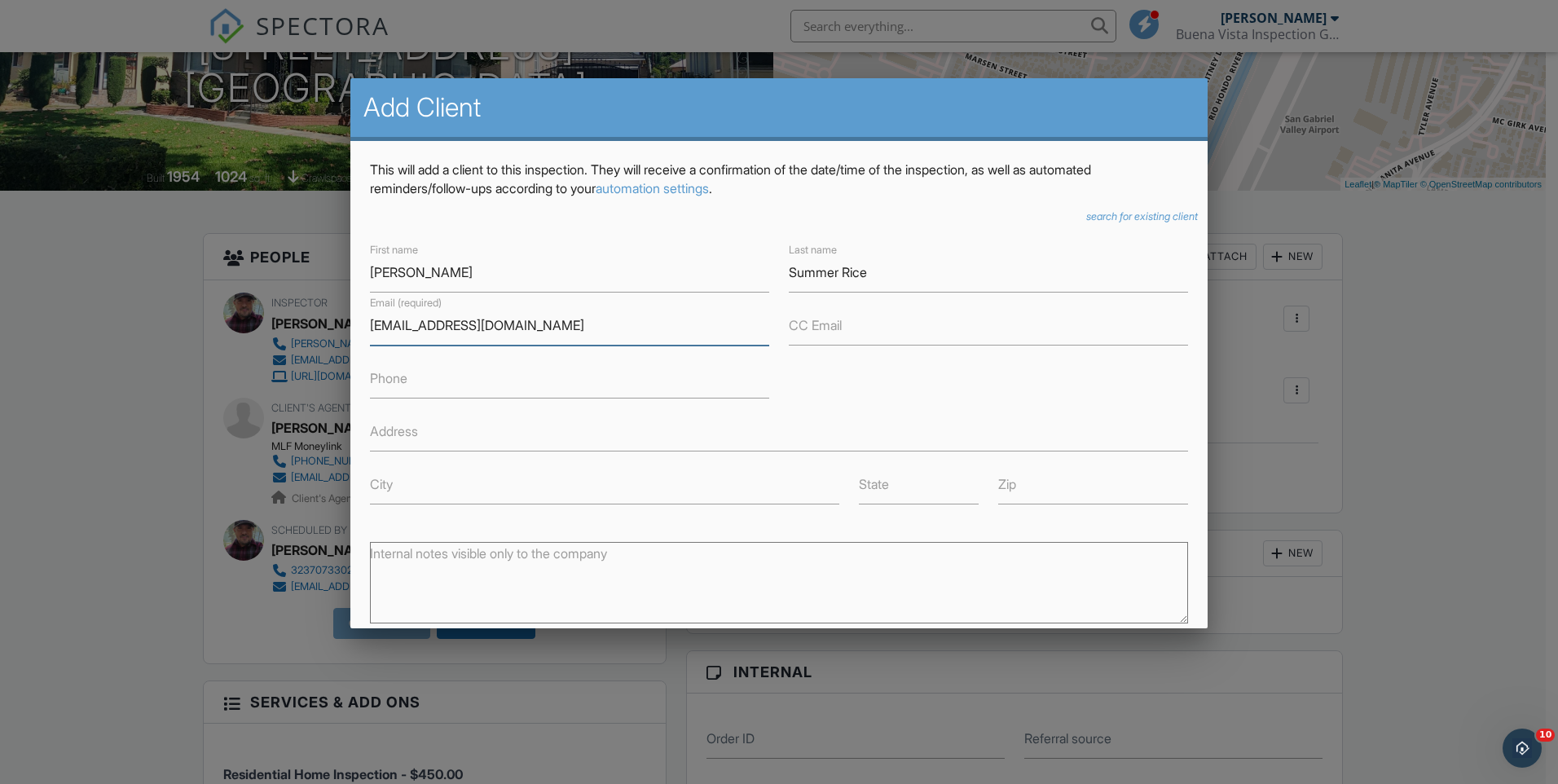
type input "[EMAIL_ADDRESS][DOMAIN_NAME]"
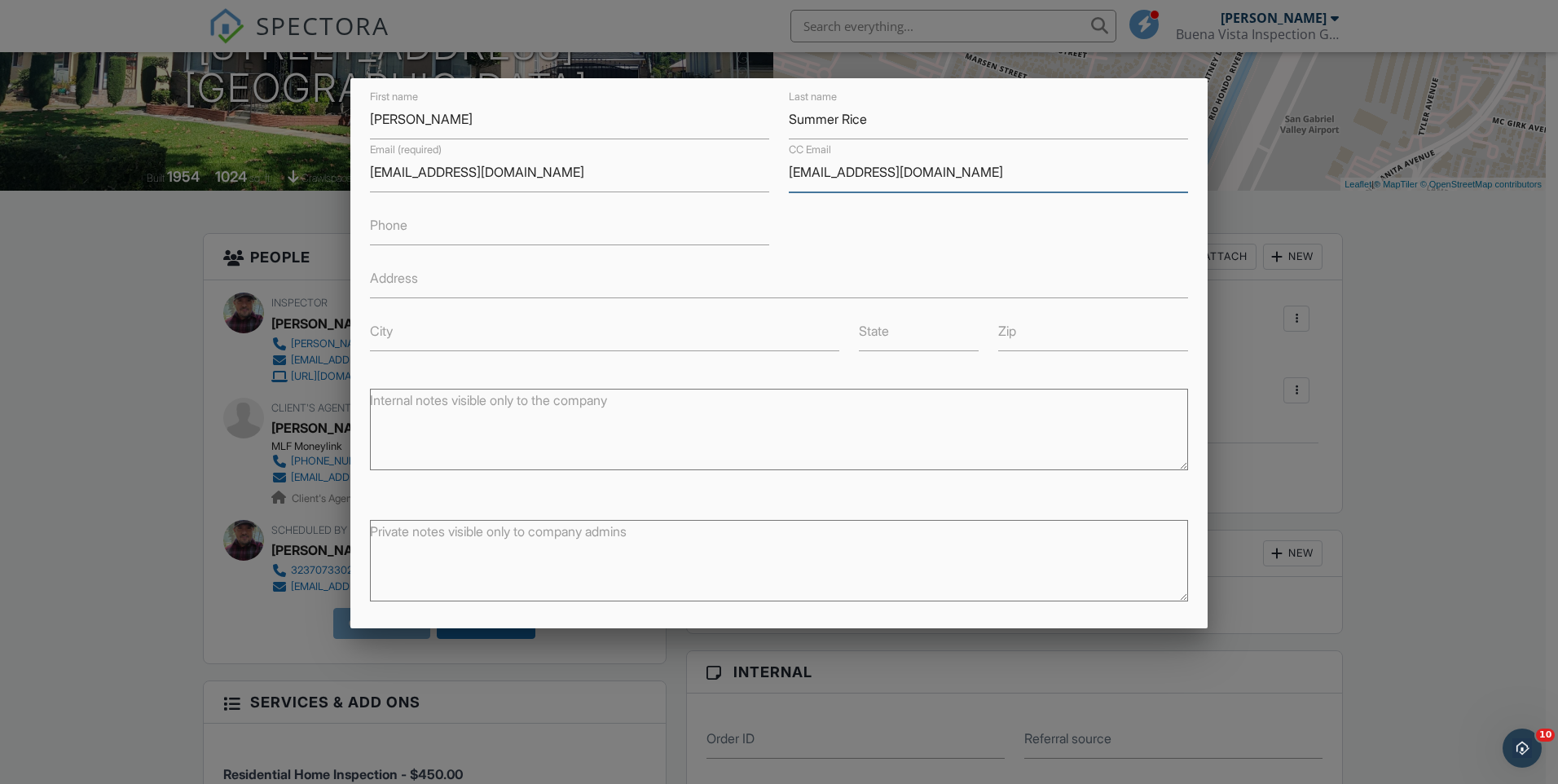
scroll to position [217, 0]
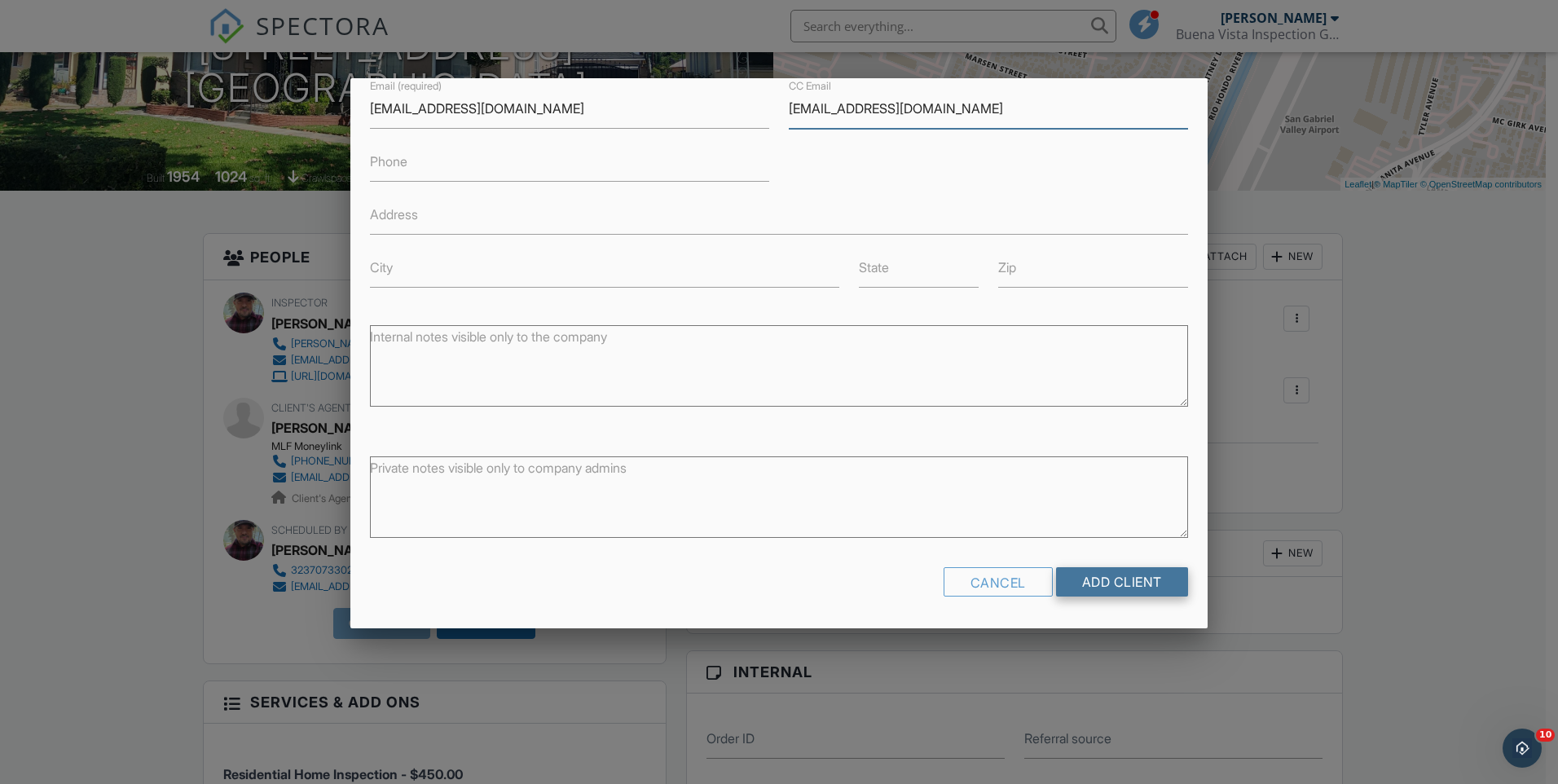
type input "[EMAIL_ADDRESS][DOMAIN_NAME]"
click at [1120, 591] on input "Add Client" at bounding box center [1122, 581] width 132 height 29
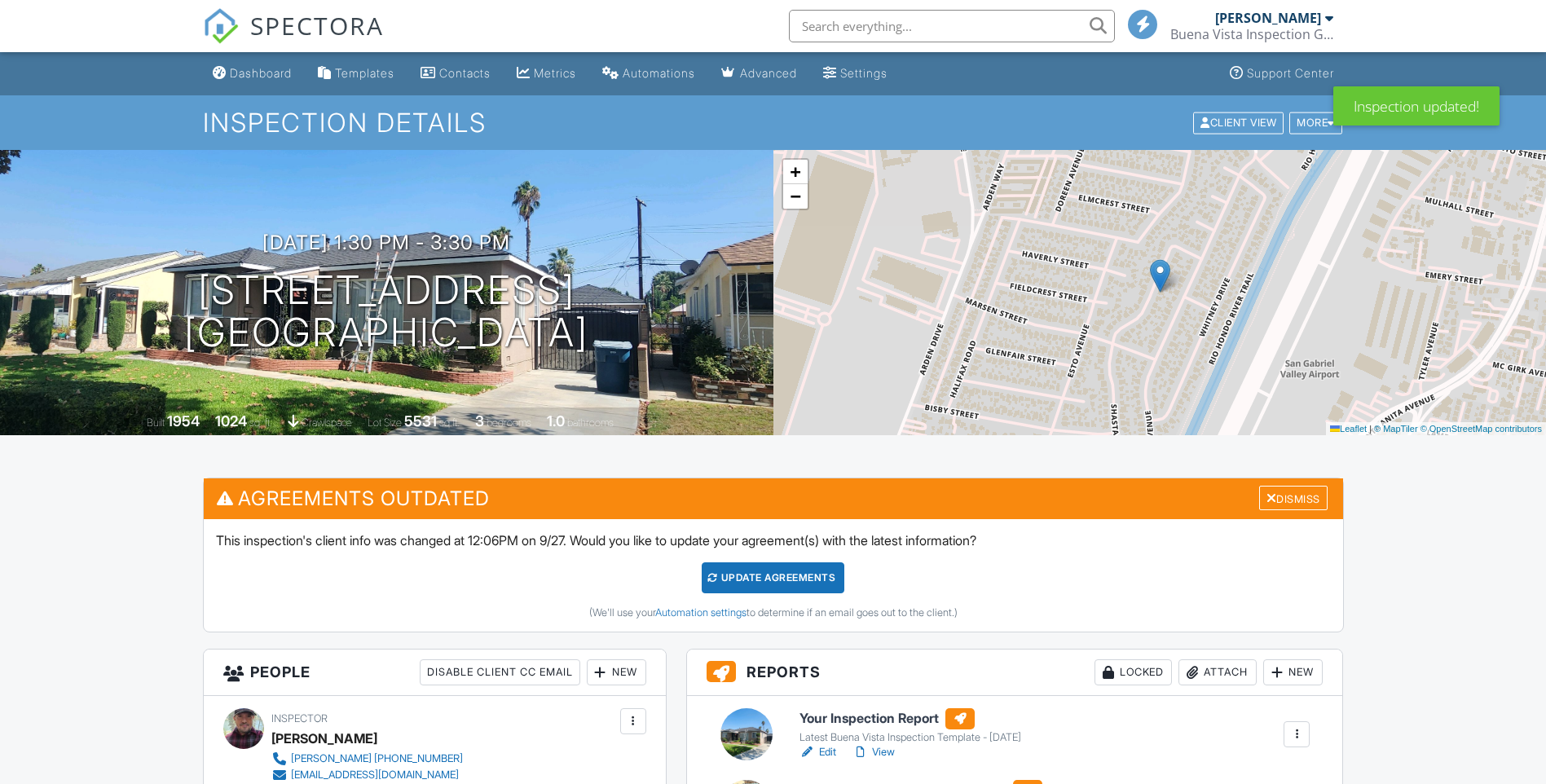
scroll to position [1059, 0]
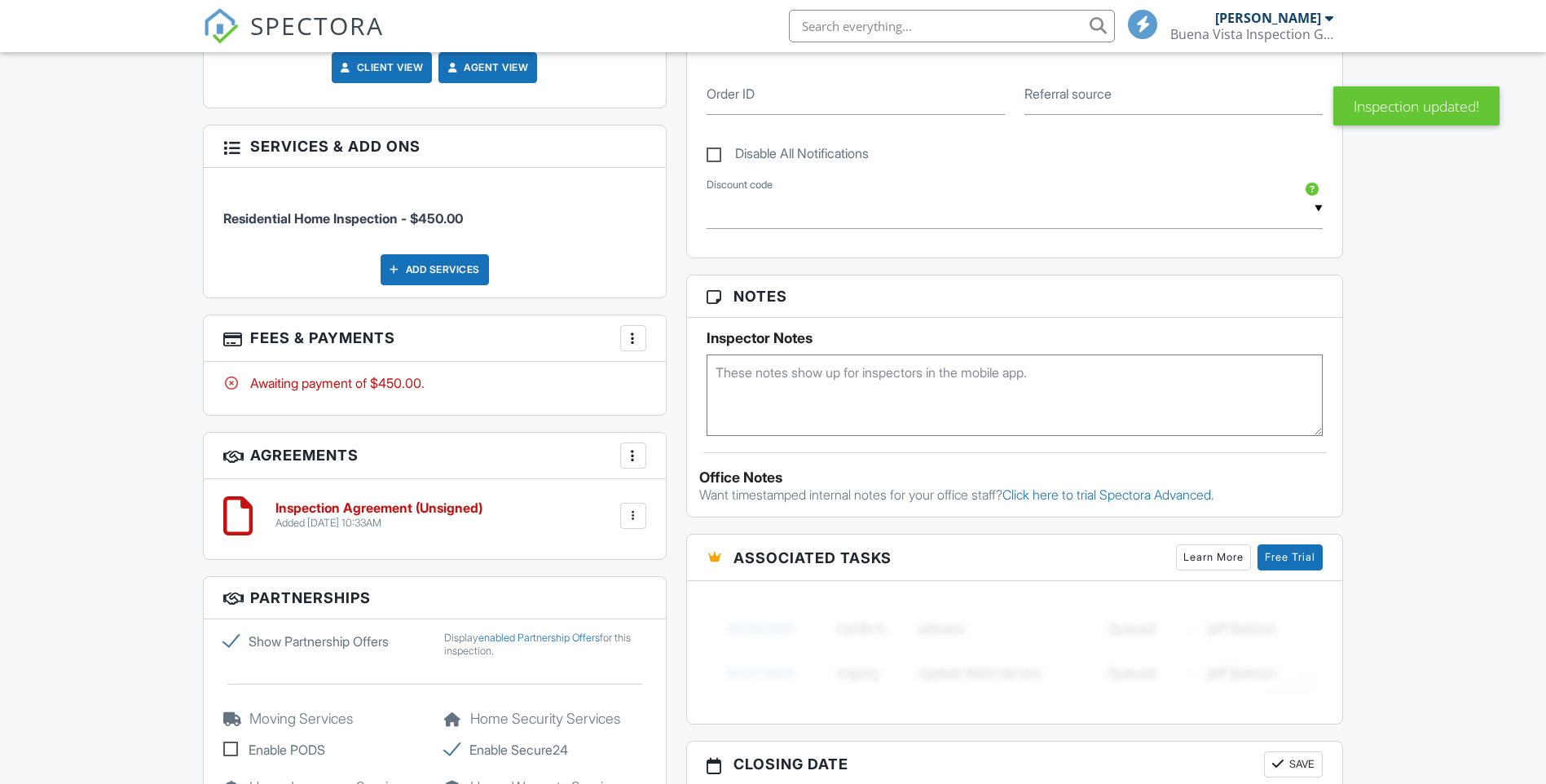
click at [634, 342] on div at bounding box center [633, 338] width 16 height 16
click at [716, 513] on div "Paid In Full" at bounding box center [716, 509] width 158 height 19
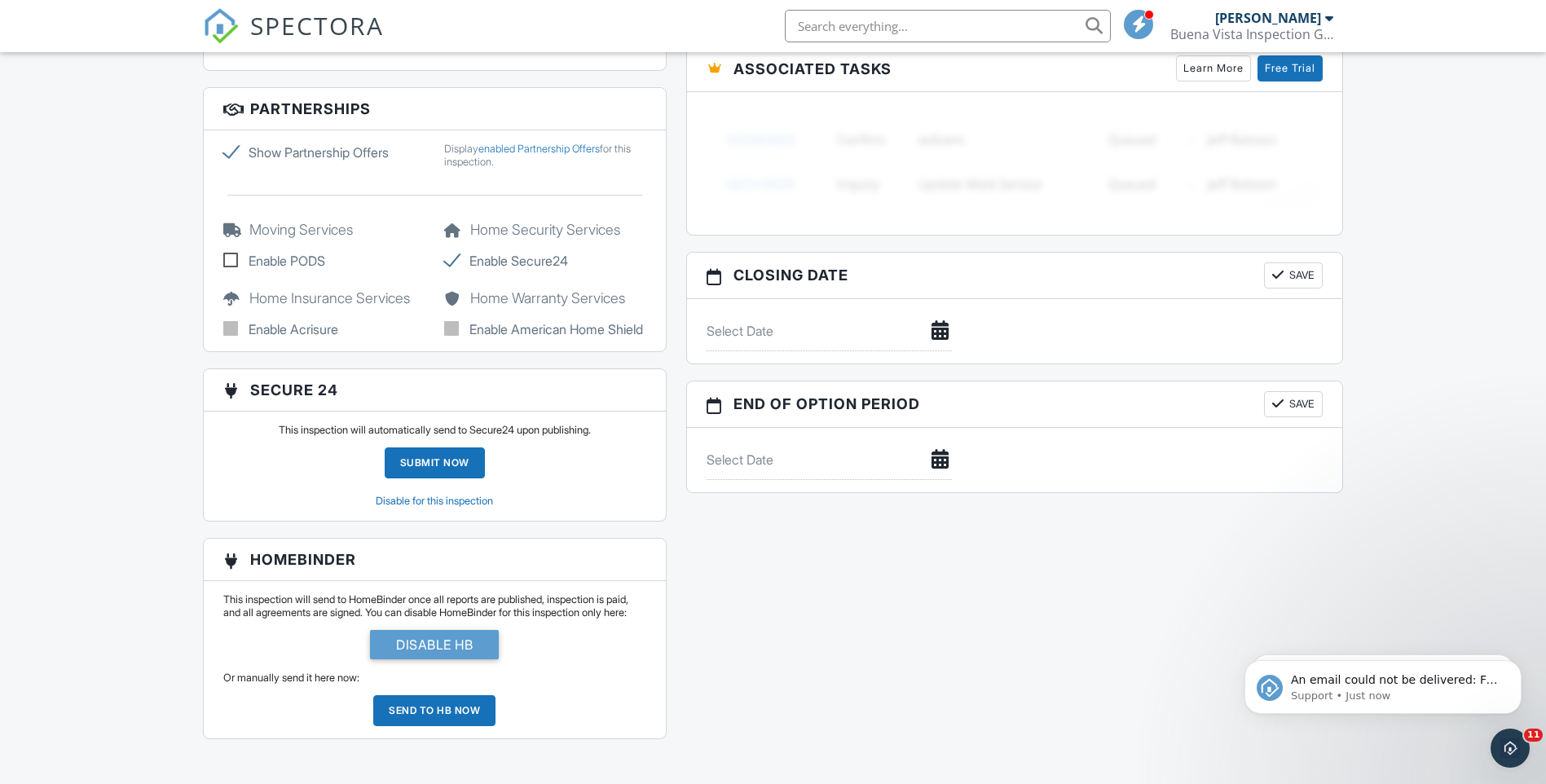
click at [453, 332] on label "Enable American Home Shield" at bounding box center [545, 328] width 202 height 19
click at [447, 329] on label "Enable American Home Shield" at bounding box center [545, 328] width 202 height 19
click at [224, 325] on label "Enable Acrisure" at bounding box center [324, 328] width 202 height 19
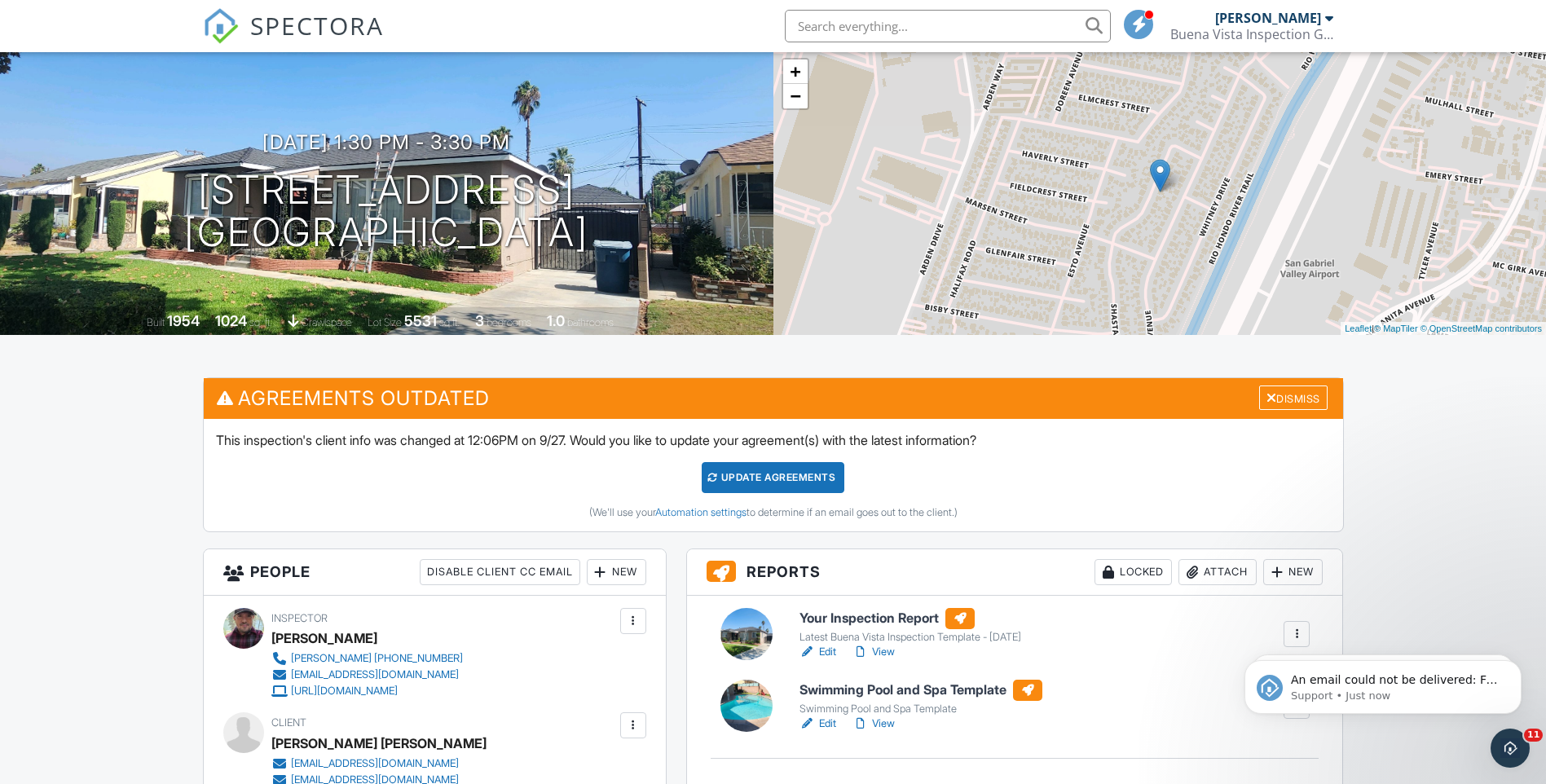
scroll to position [81, 0]
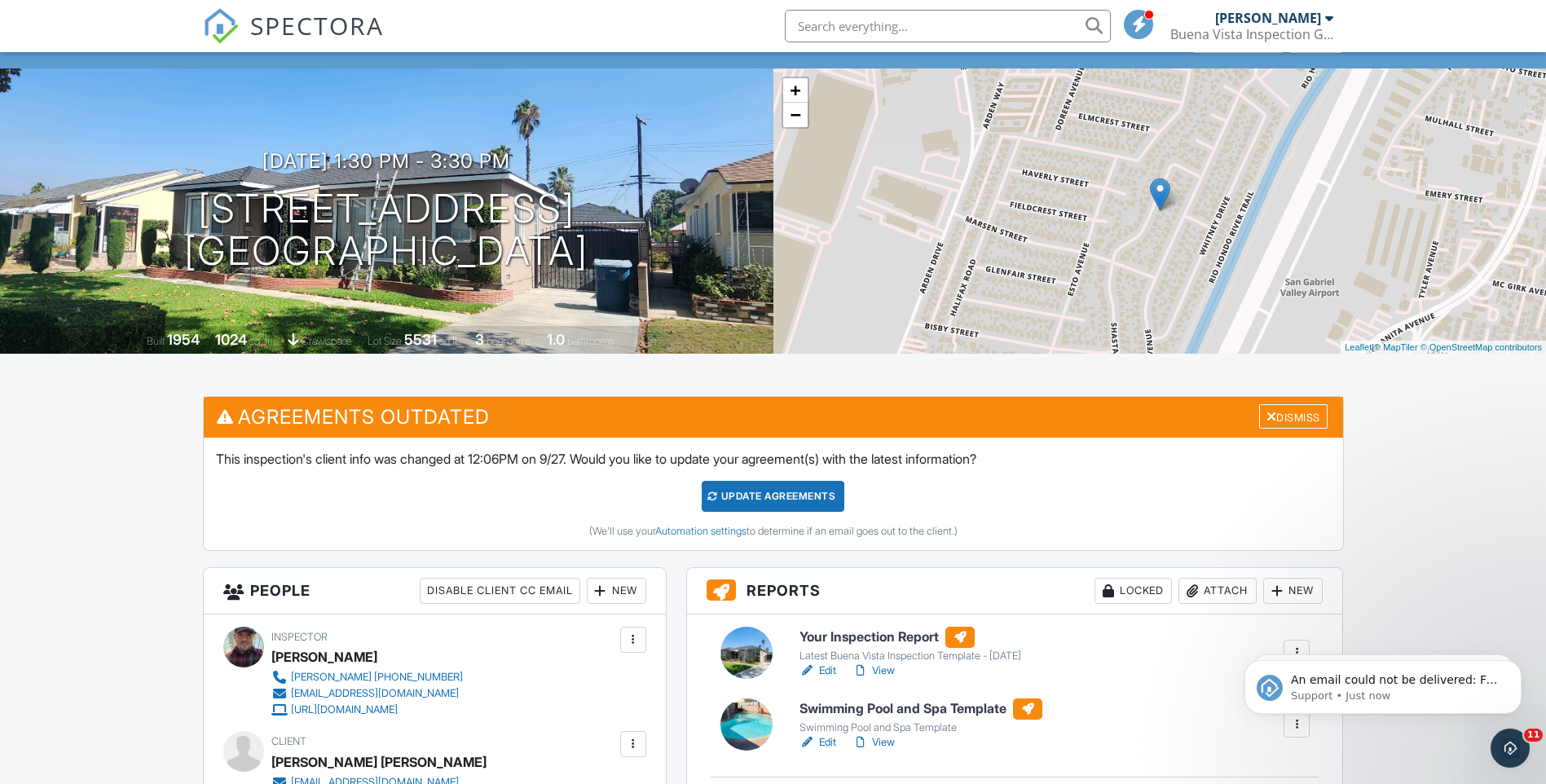
click at [783, 489] on div "Update Agreements" at bounding box center [773, 496] width 142 height 31
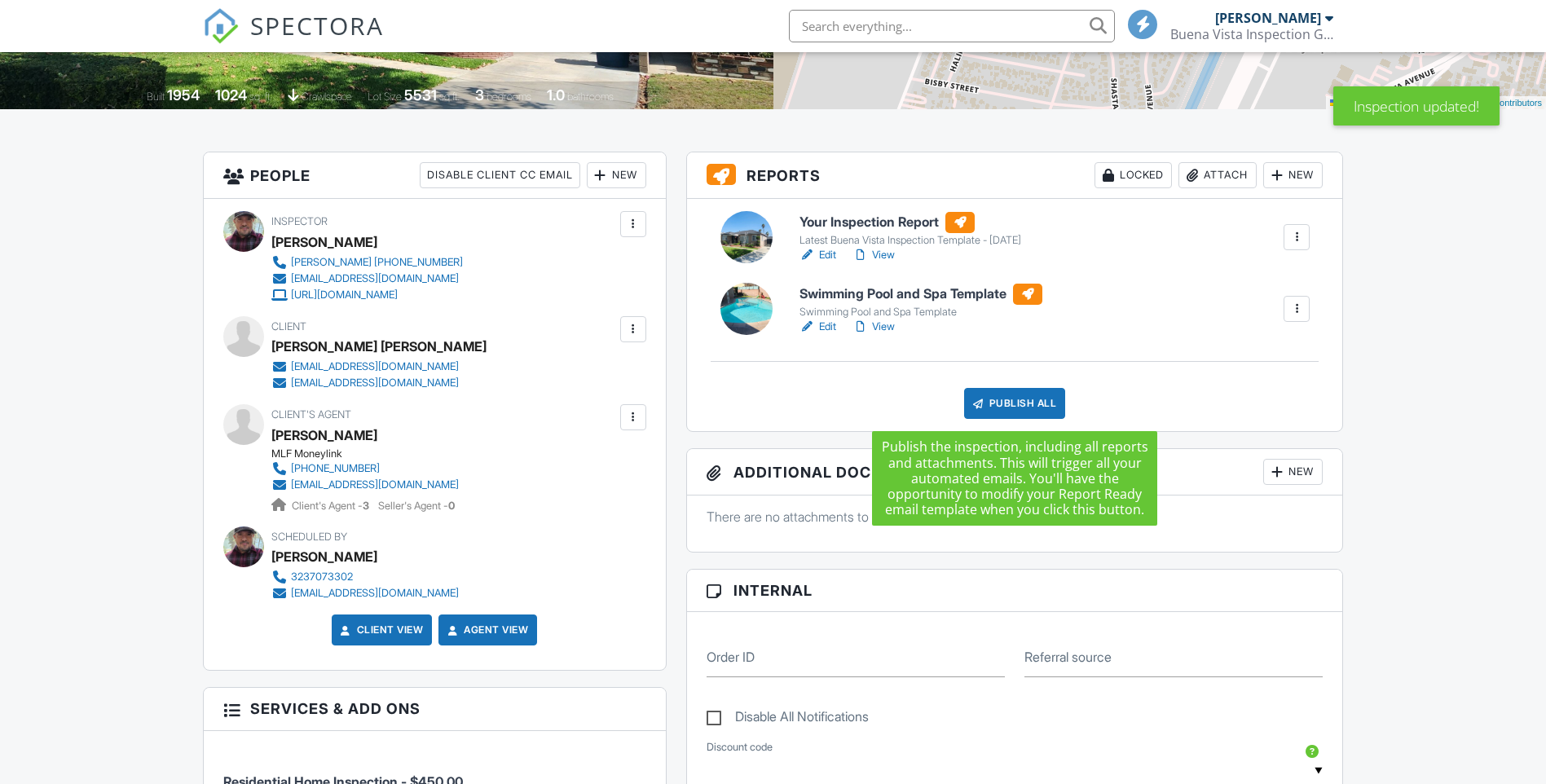
click at [1028, 400] on div "Publish All" at bounding box center [1016, 403] width 102 height 31
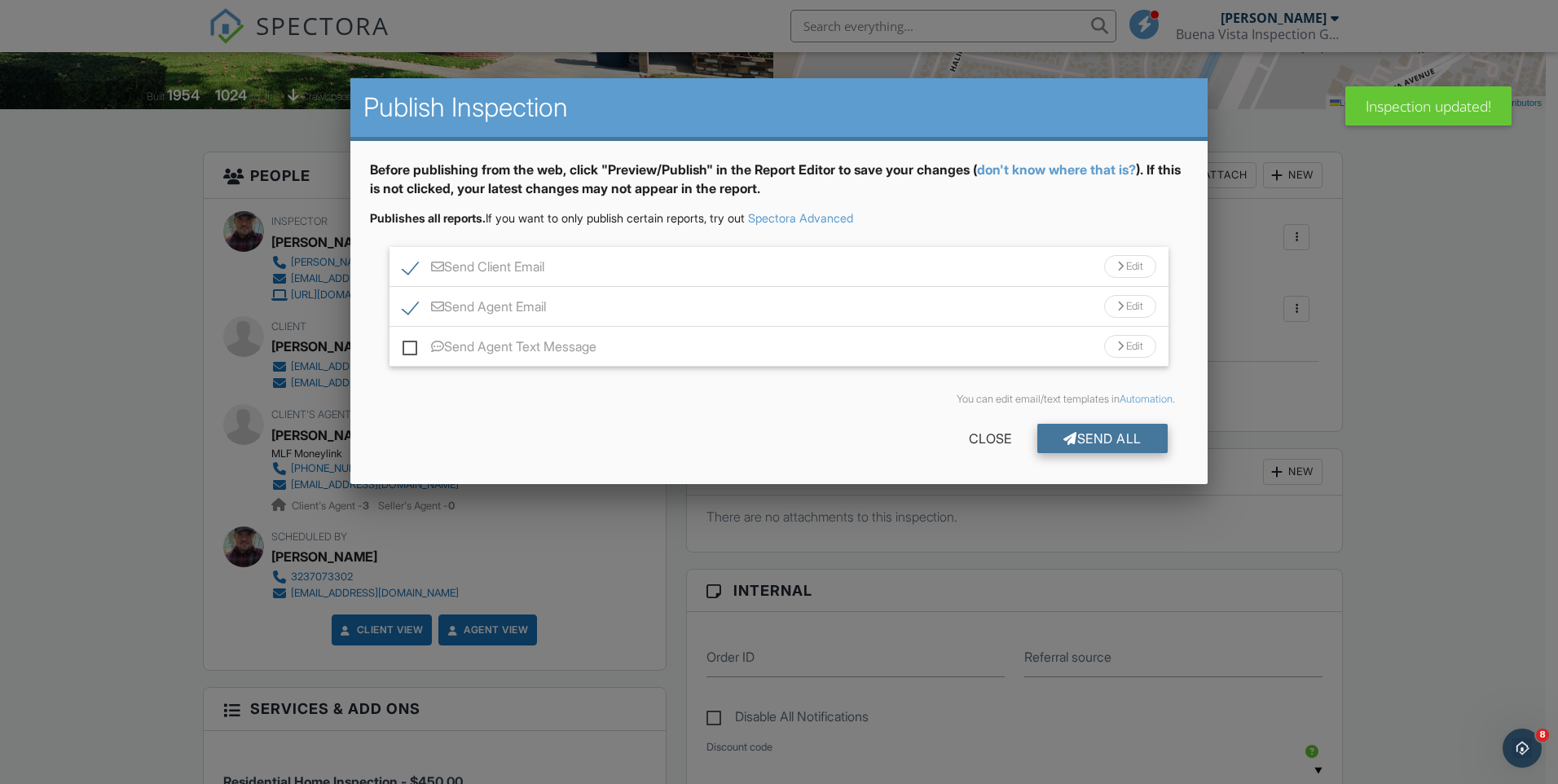
click at [1107, 435] on div "Send All" at bounding box center [1102, 438] width 131 height 29
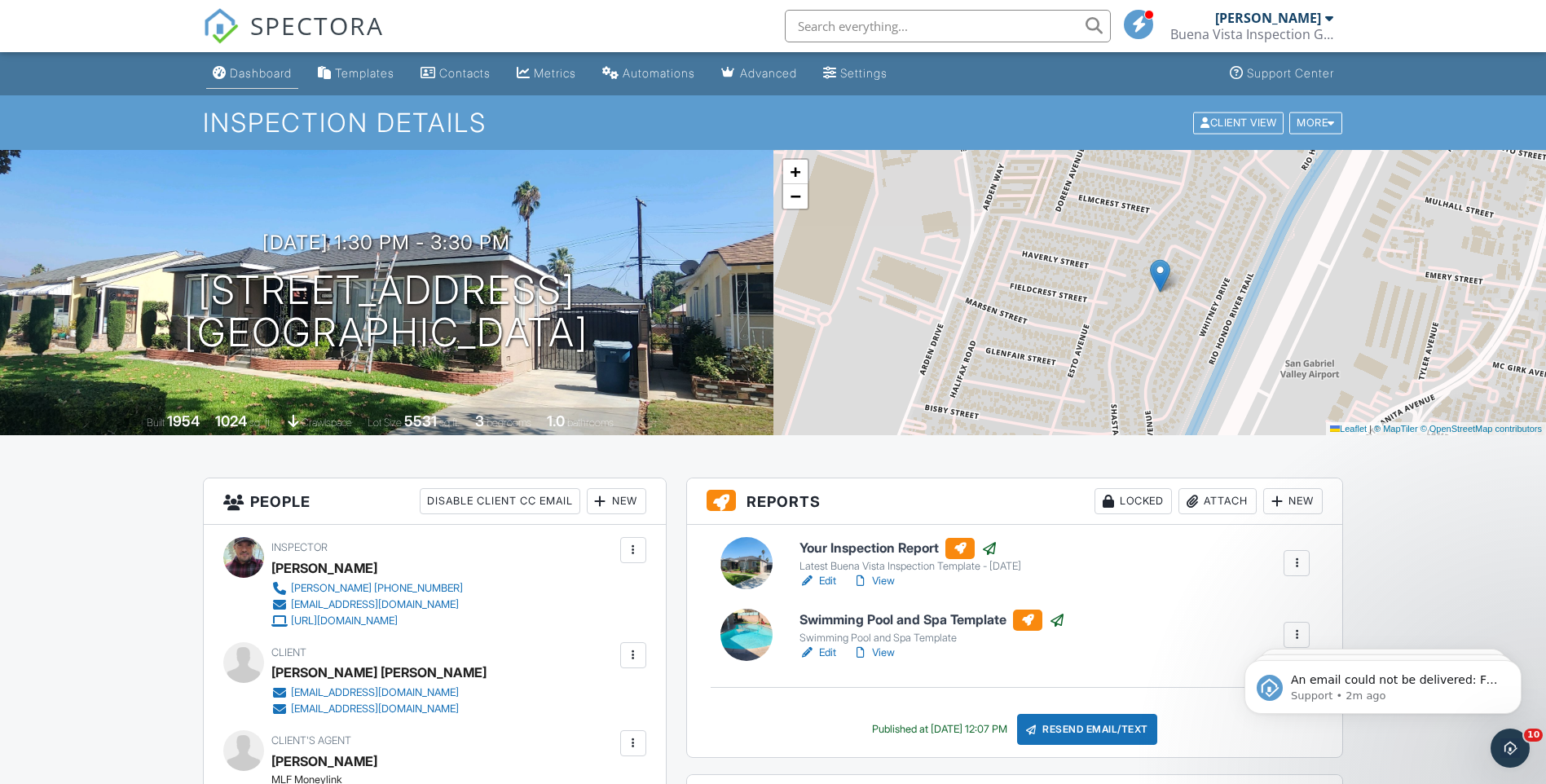
click at [277, 67] on div "Dashboard" at bounding box center [261, 73] width 62 height 14
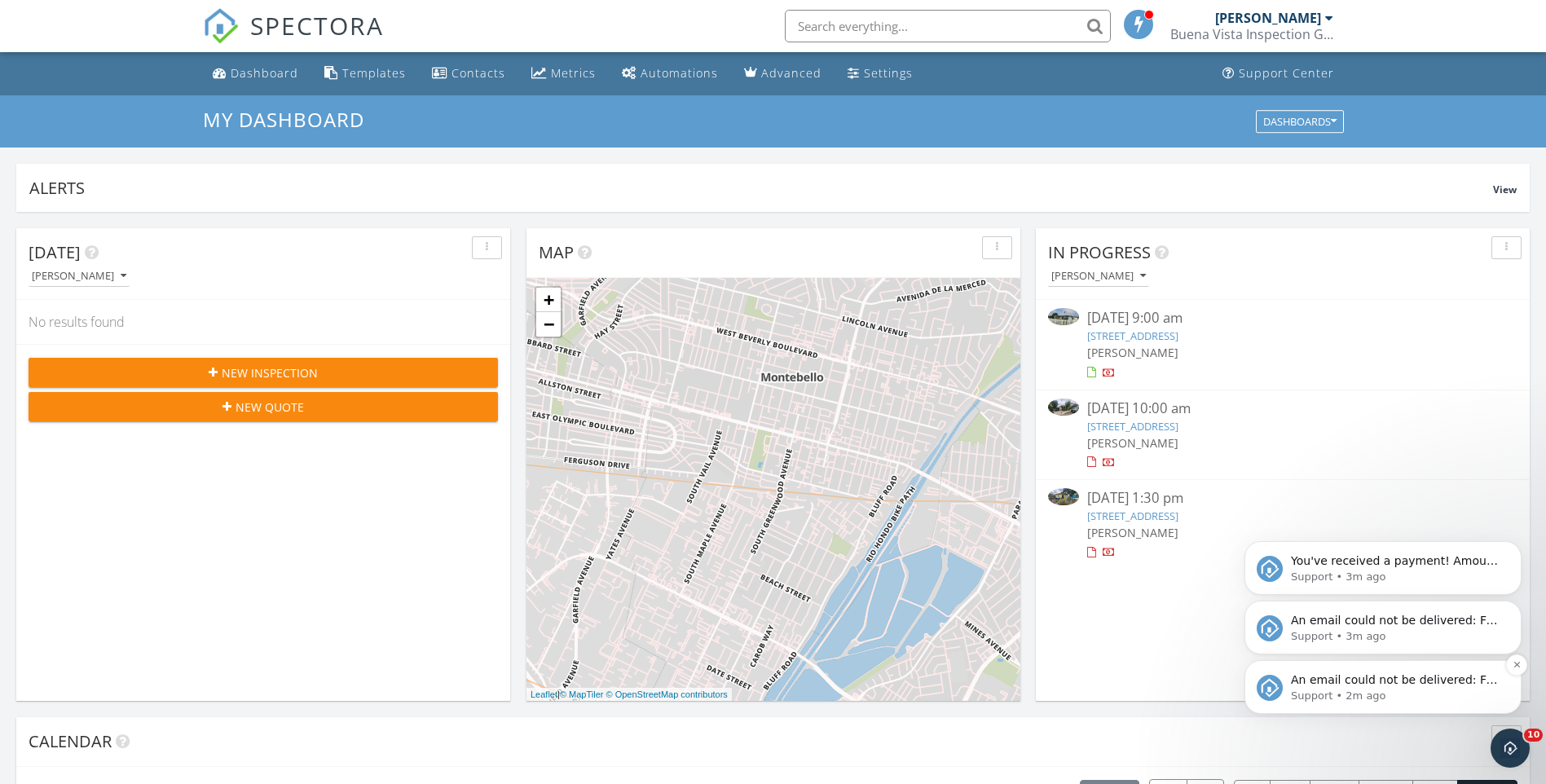
click at [1366, 681] on span "An email could not be delivered: For more information, view Why emails don't ge…" at bounding box center [1394, 695] width 207 height 45
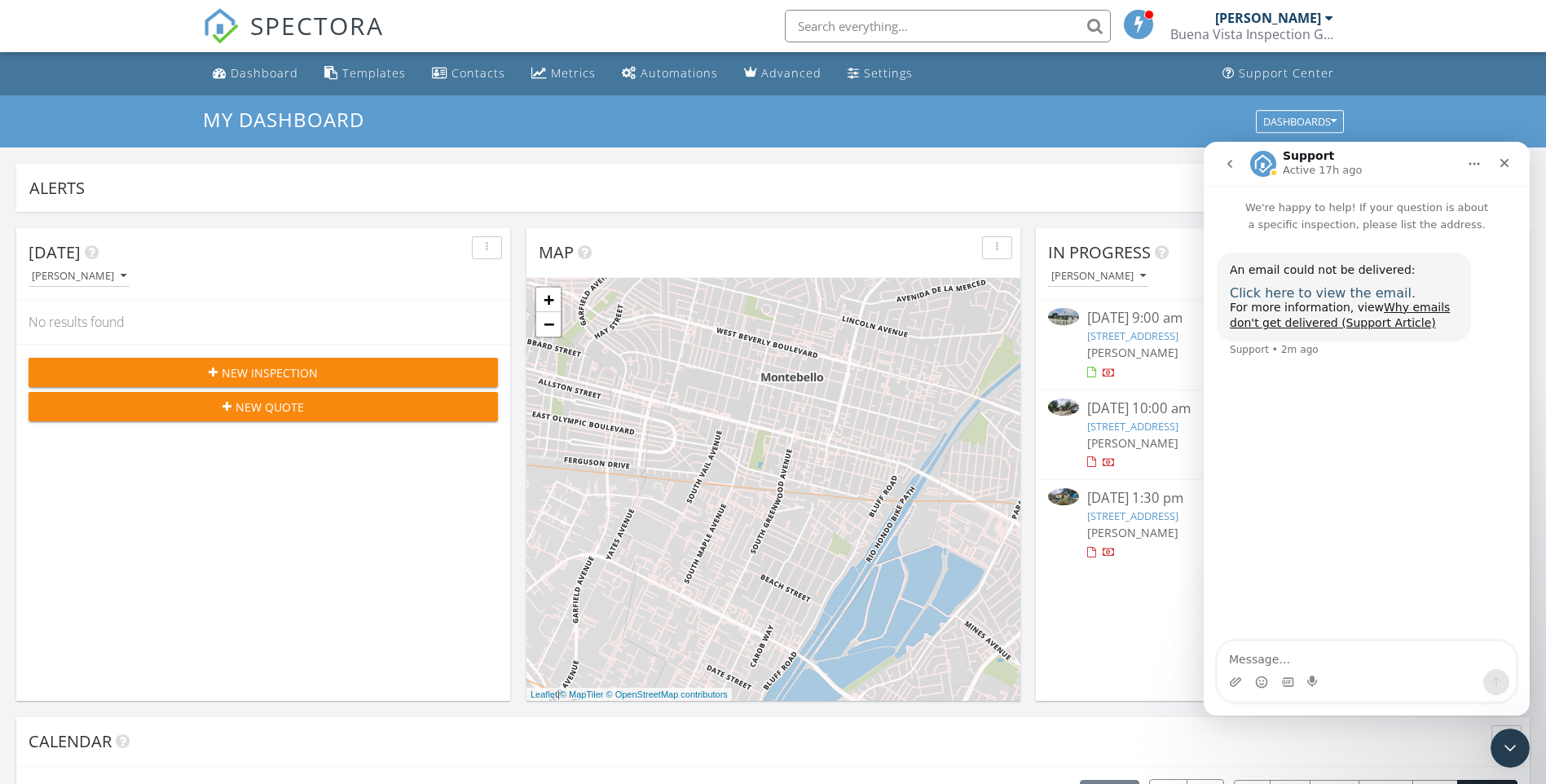
click at [1319, 292] on span "Click here to view the email." at bounding box center [1323, 292] width 186 height 15
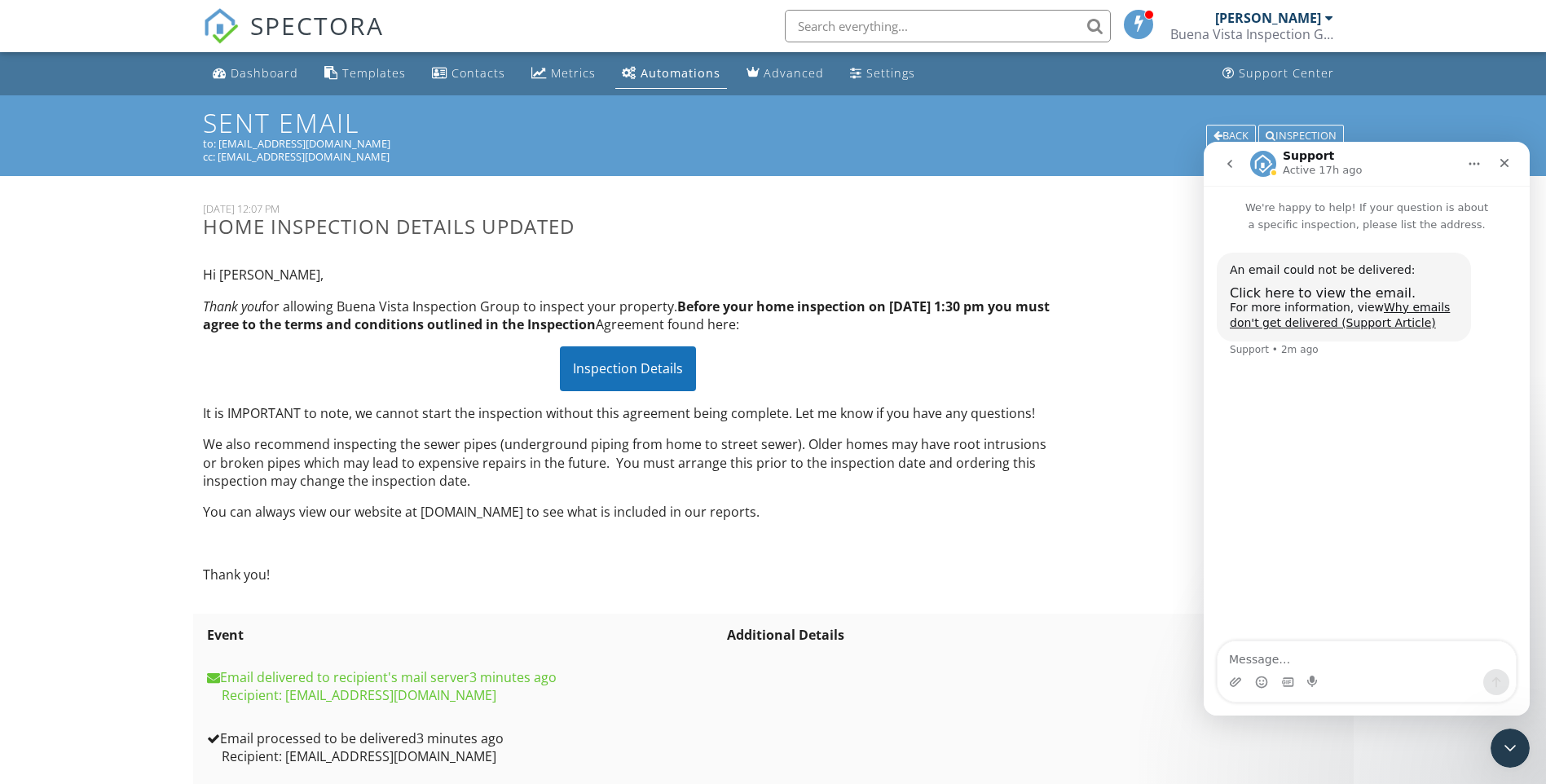
click at [267, 76] on div "Dashboard" at bounding box center [264, 73] width 68 height 15
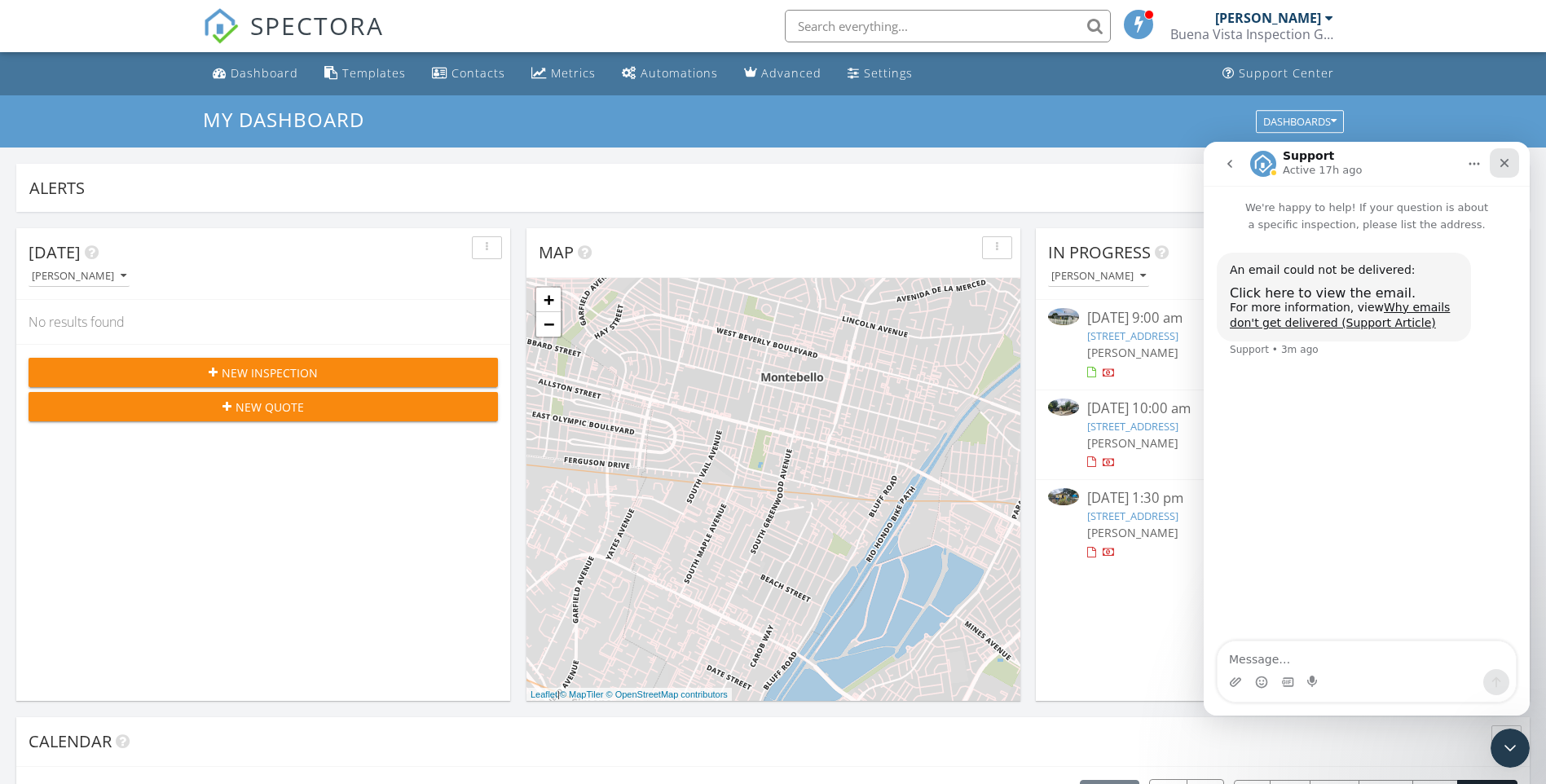
click at [1506, 162] on icon "Close" at bounding box center [1505, 163] width 9 height 9
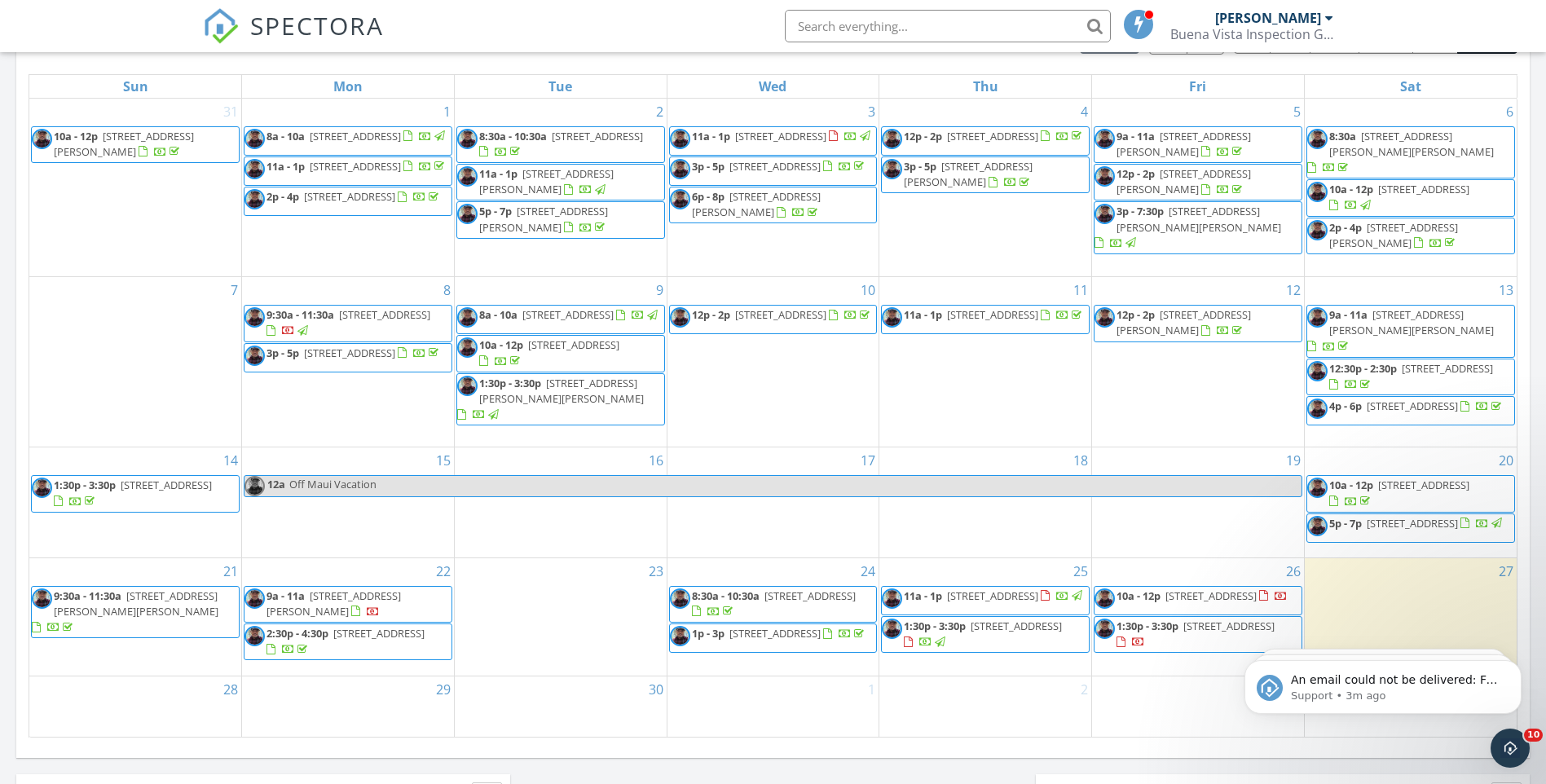
scroll to position [815, 0]
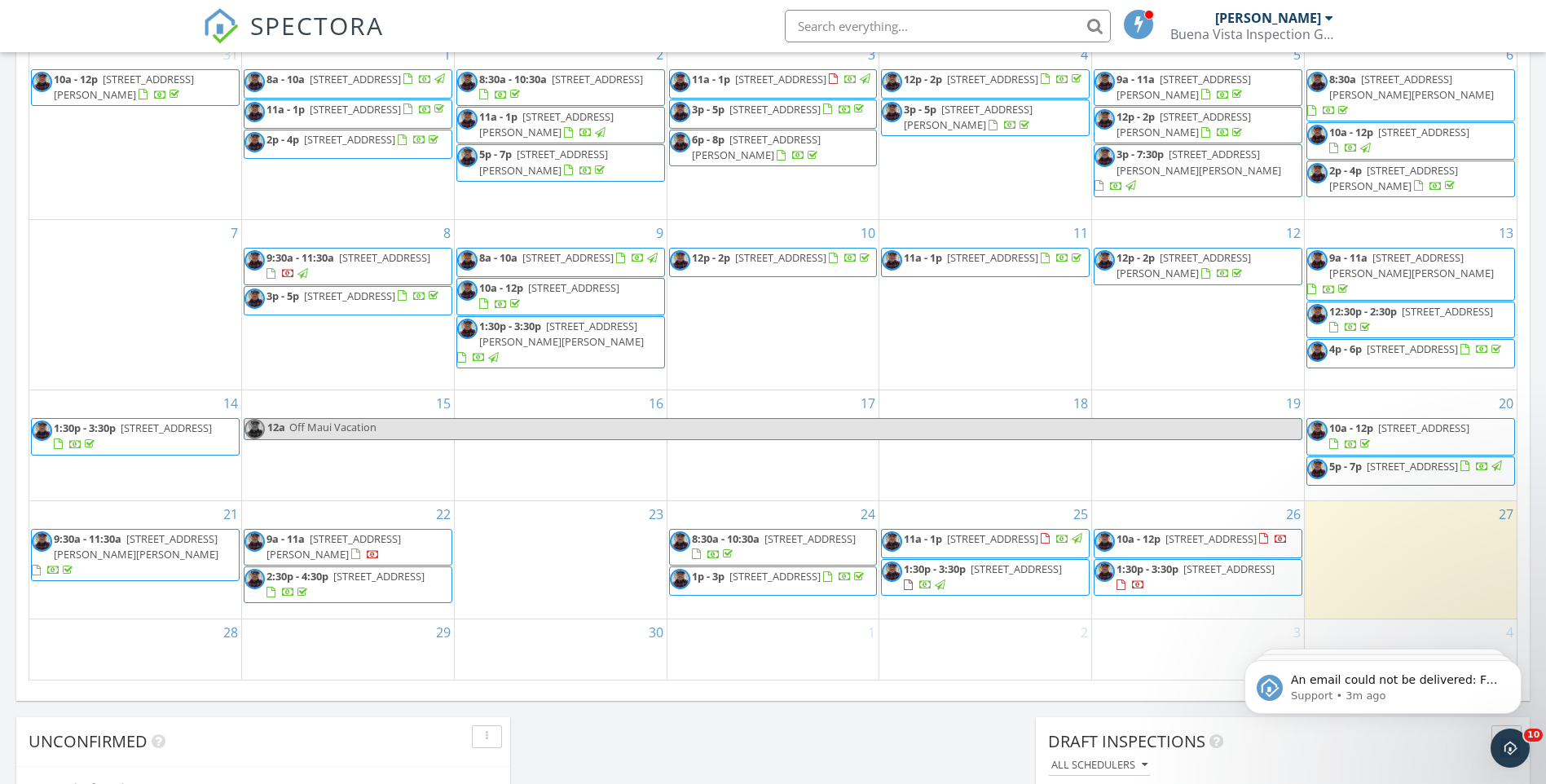
click at [1038, 582] on span "1:30p - 3:30p 4552 Shasta Pl, El Monte 91731" at bounding box center [985, 577] width 207 height 32
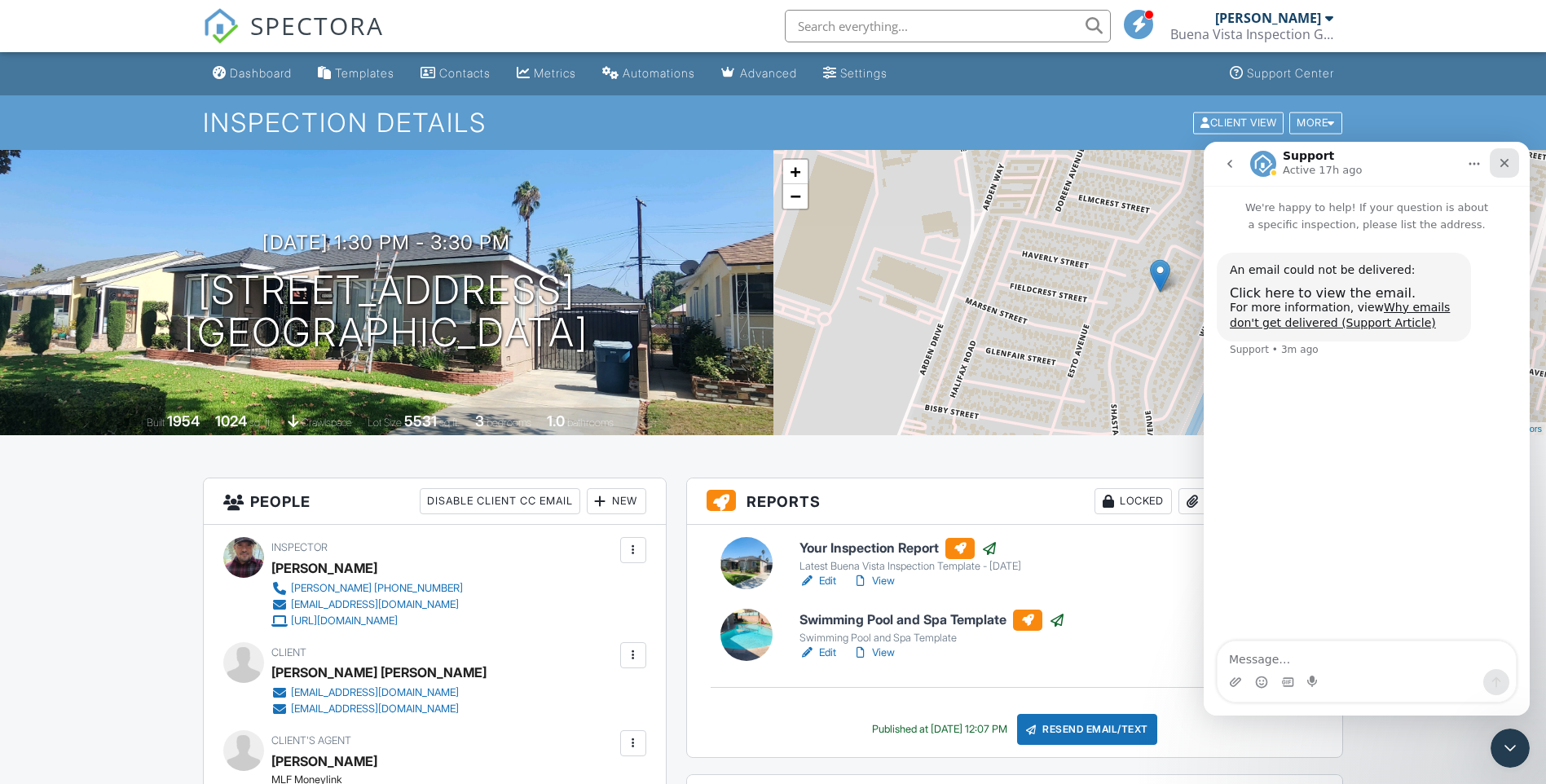
click at [1507, 162] on icon "Close" at bounding box center [1505, 163] width 13 height 13
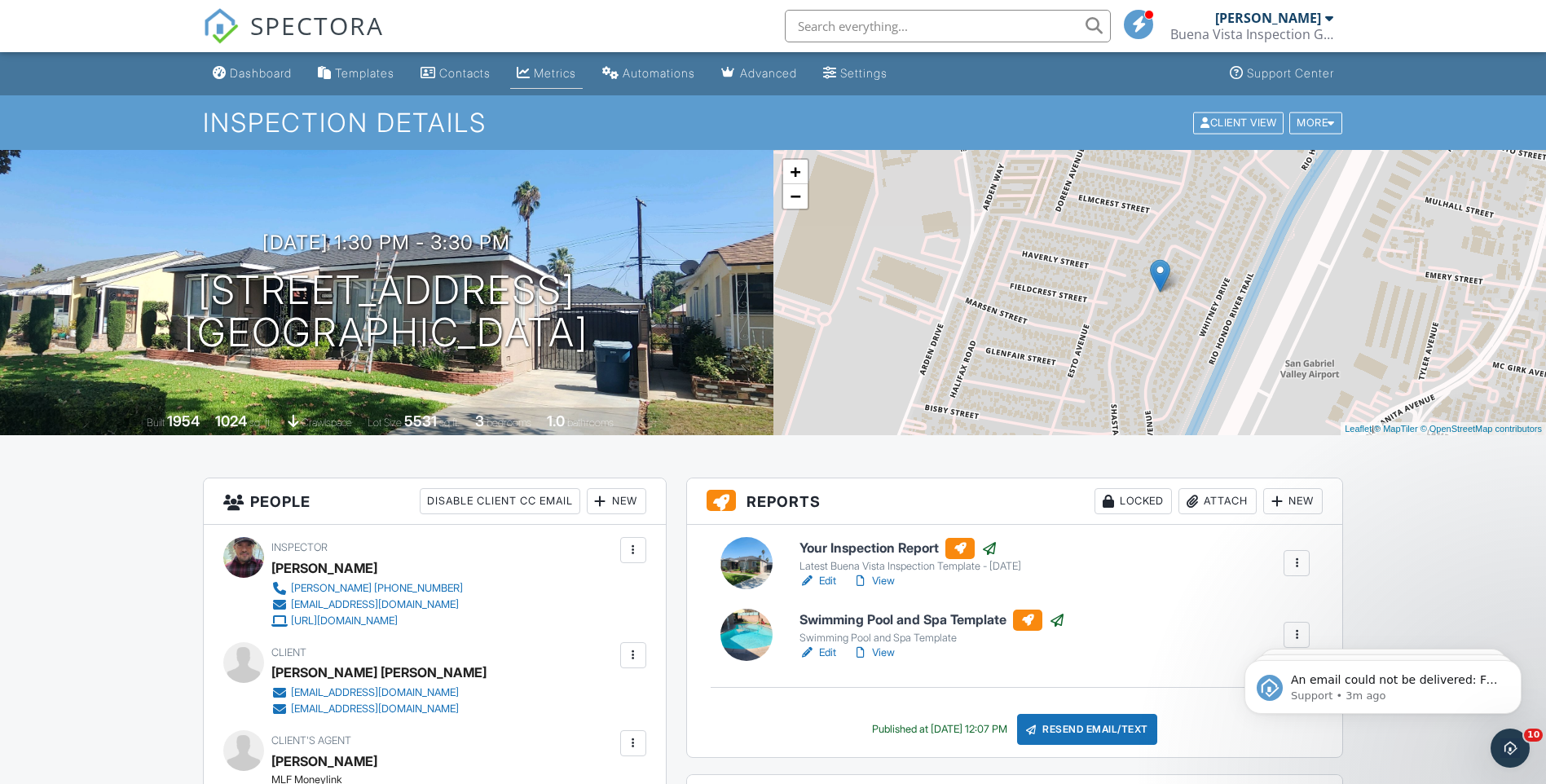
click at [568, 76] on div "Metrics" at bounding box center [555, 73] width 43 height 14
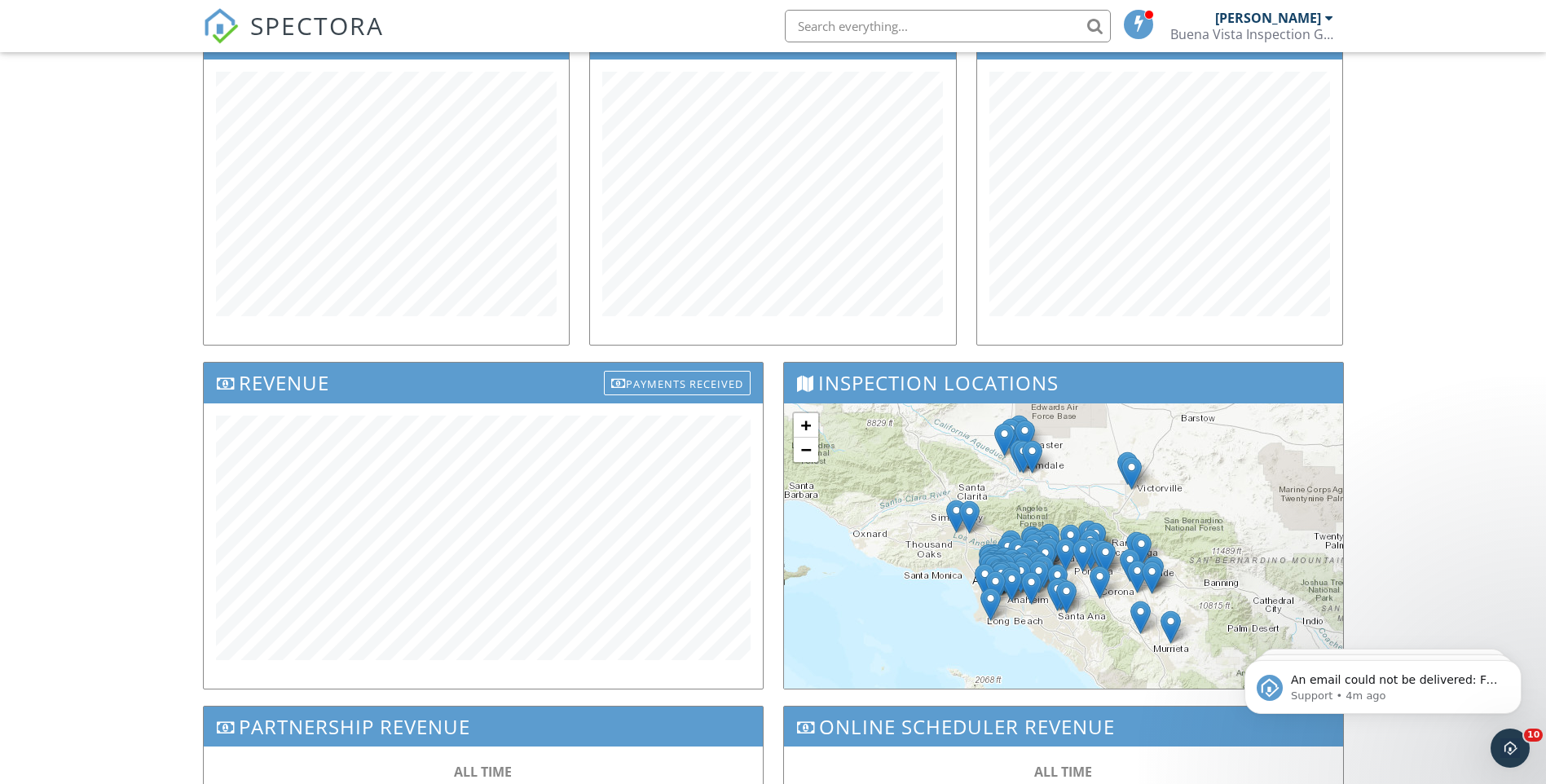
scroll to position [408, 0]
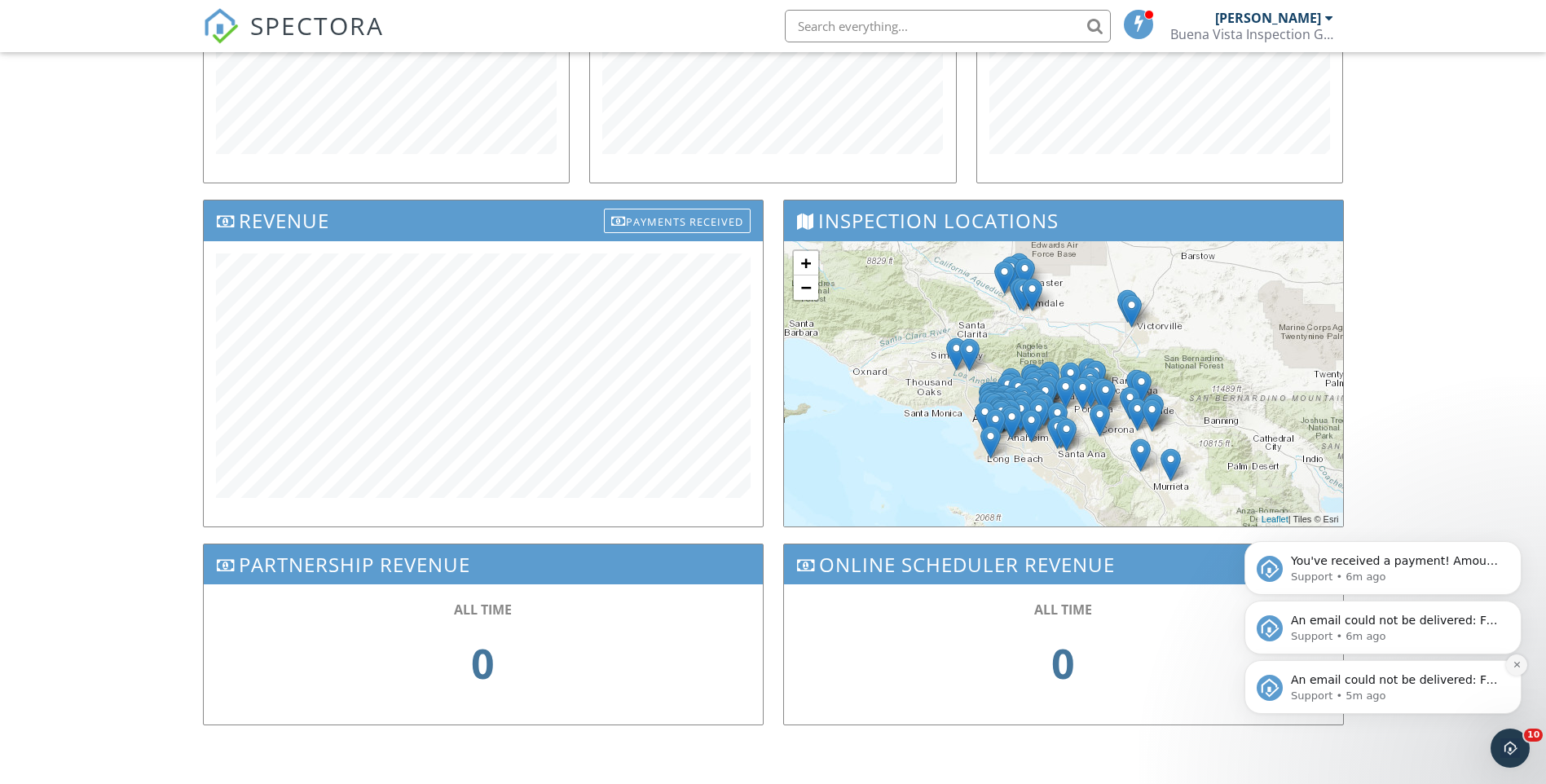
click at [1518, 671] on button "Dismiss notification" at bounding box center [1517, 664] width 21 height 21
click at [1518, 671] on button "Dismiss notification" at bounding box center [1517, 665] width 17 height 17
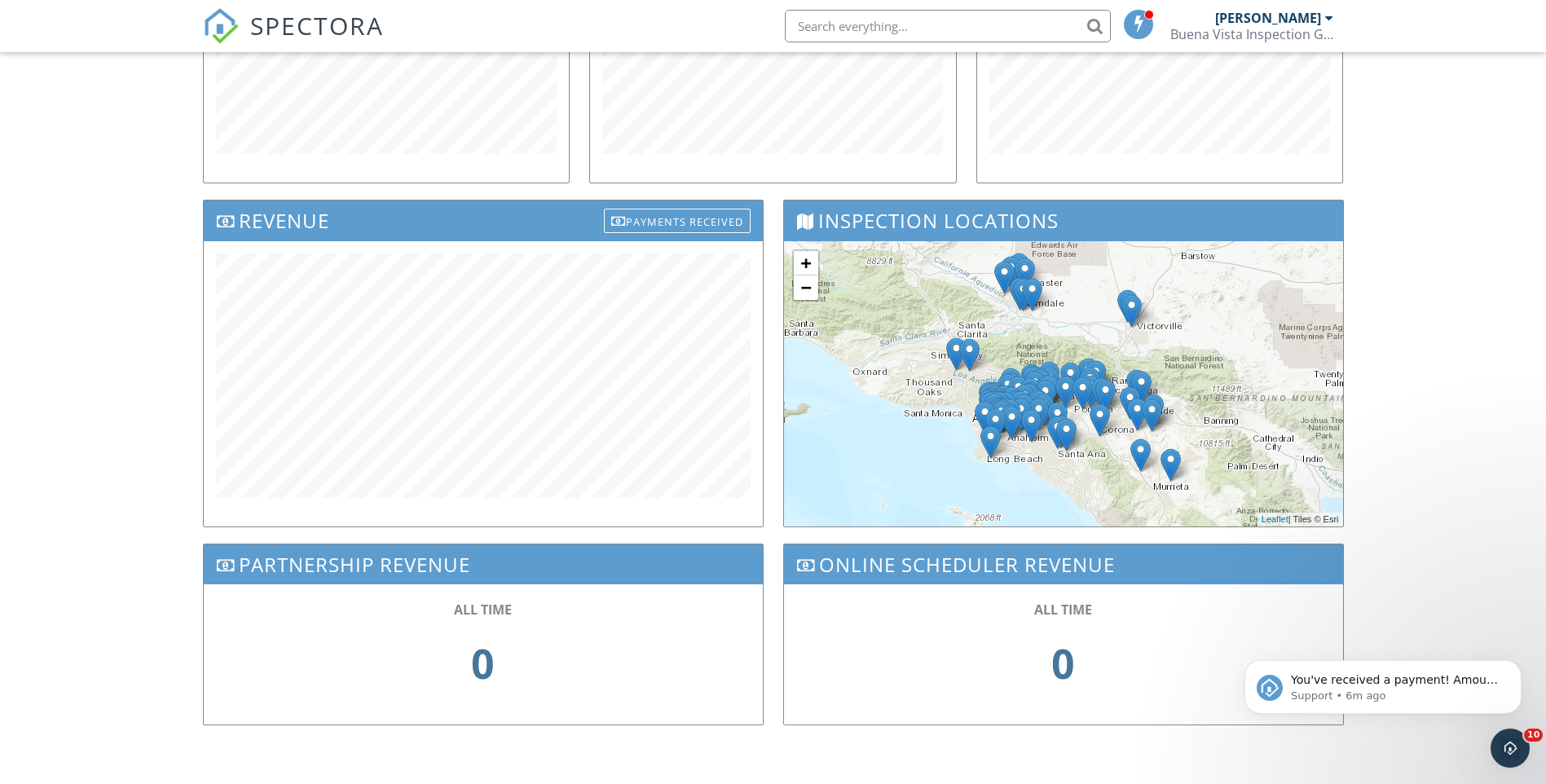
click at [1518, 671] on button "Dismiss notification" at bounding box center [1517, 665] width 17 height 17
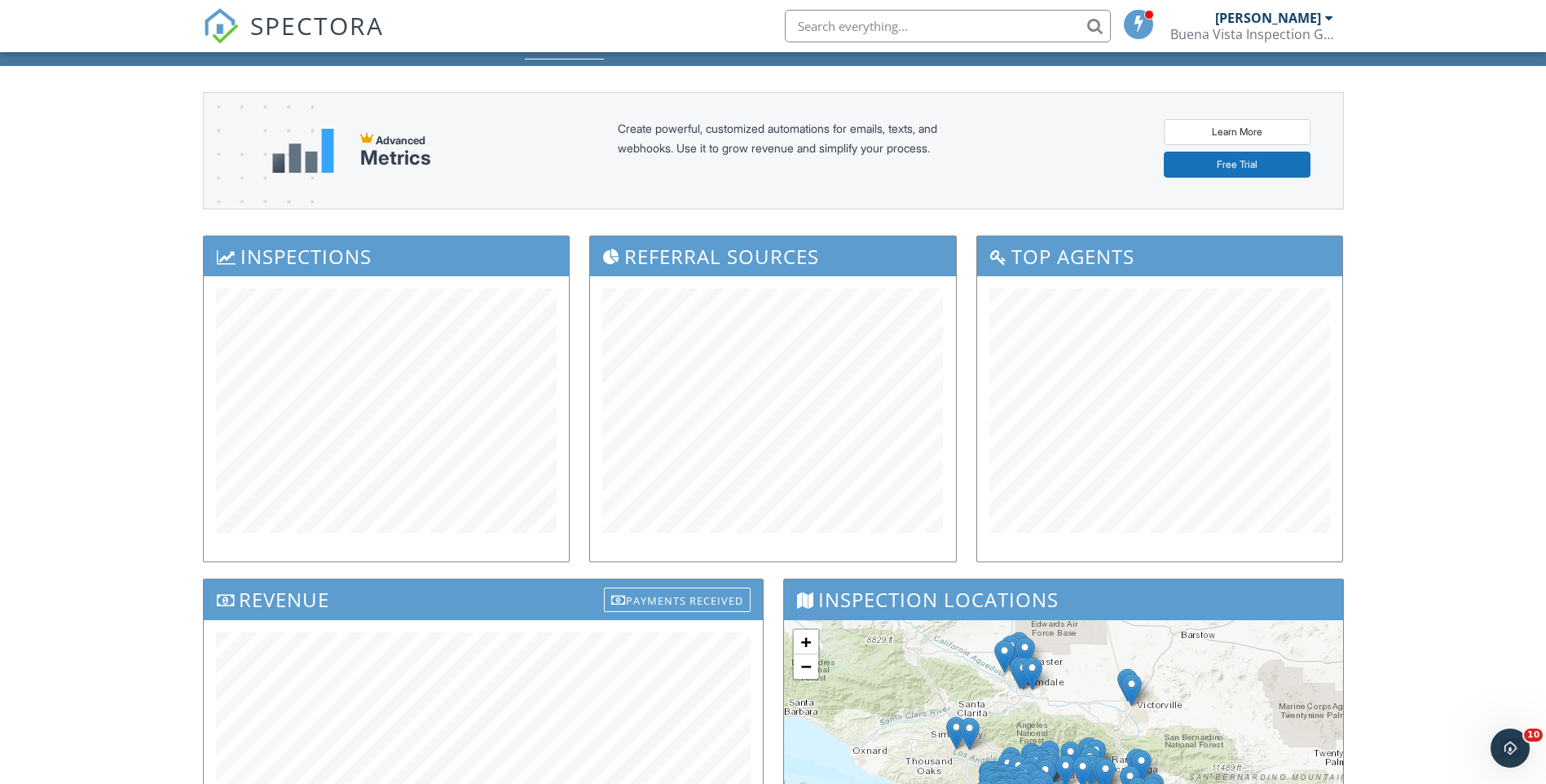
scroll to position [0, 0]
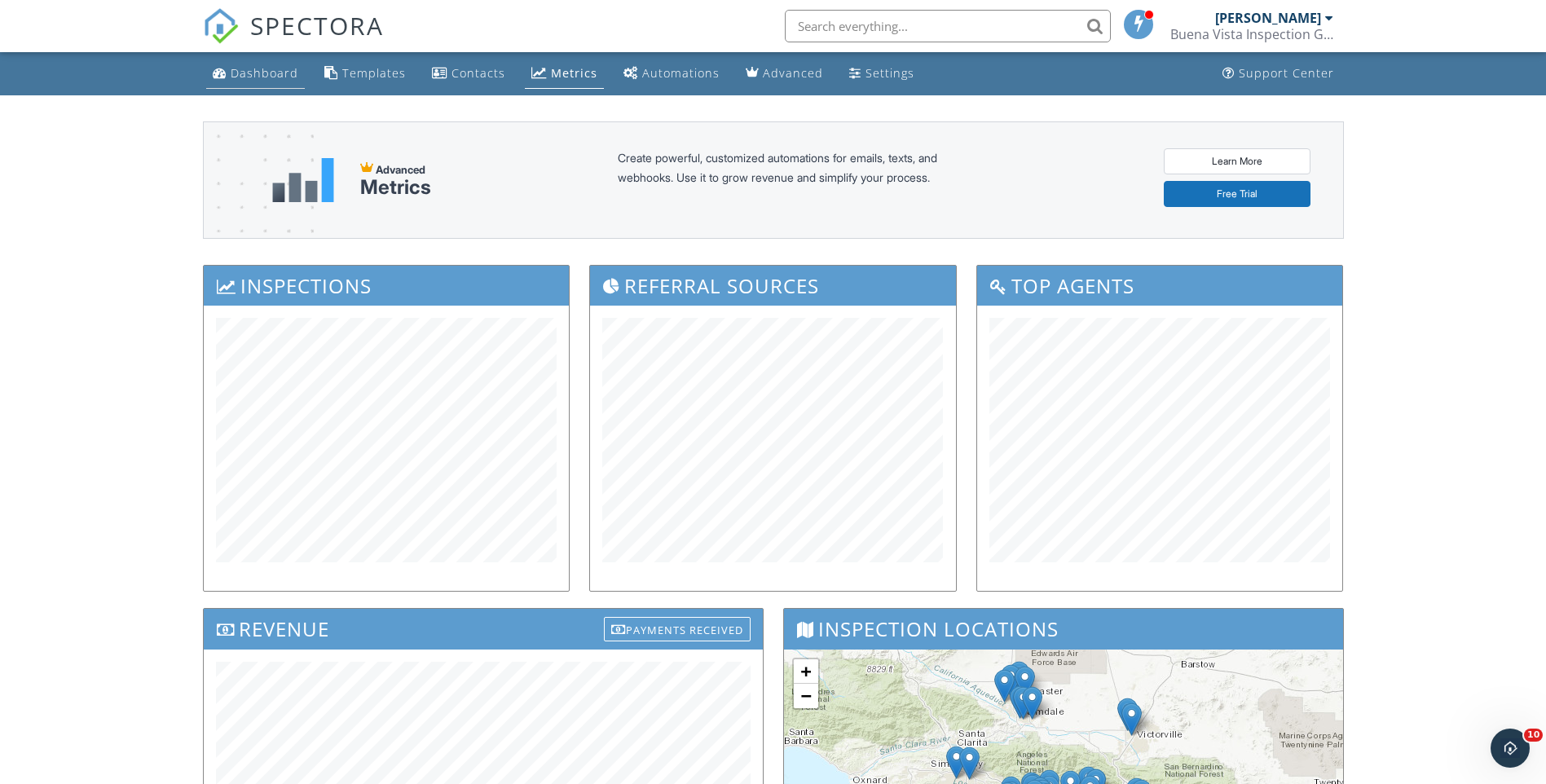
click at [266, 75] on div "Dashboard" at bounding box center [264, 73] width 68 height 15
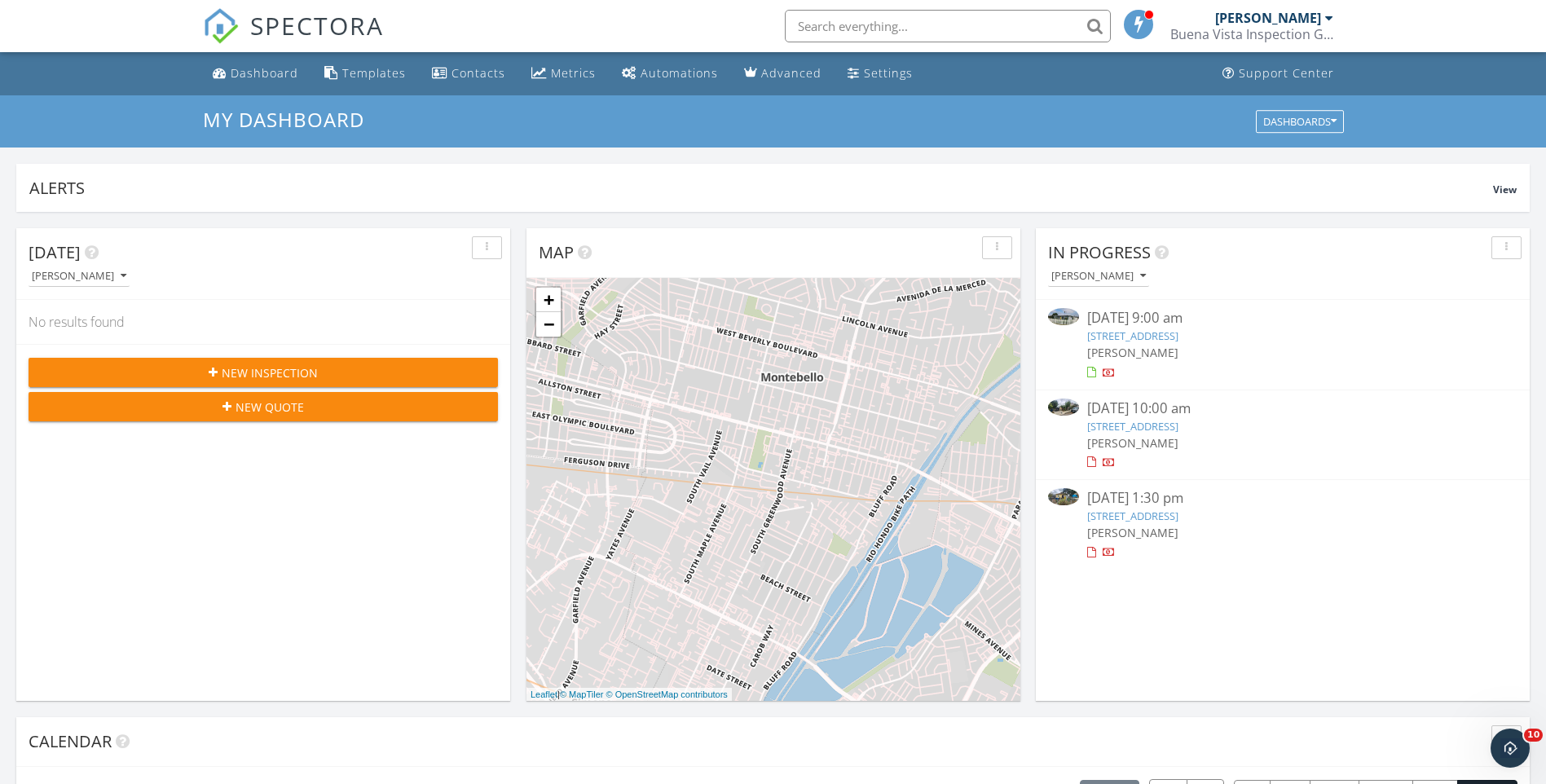
click at [1179, 338] on link "[STREET_ADDRESS]" at bounding box center [1133, 336] width 91 height 15
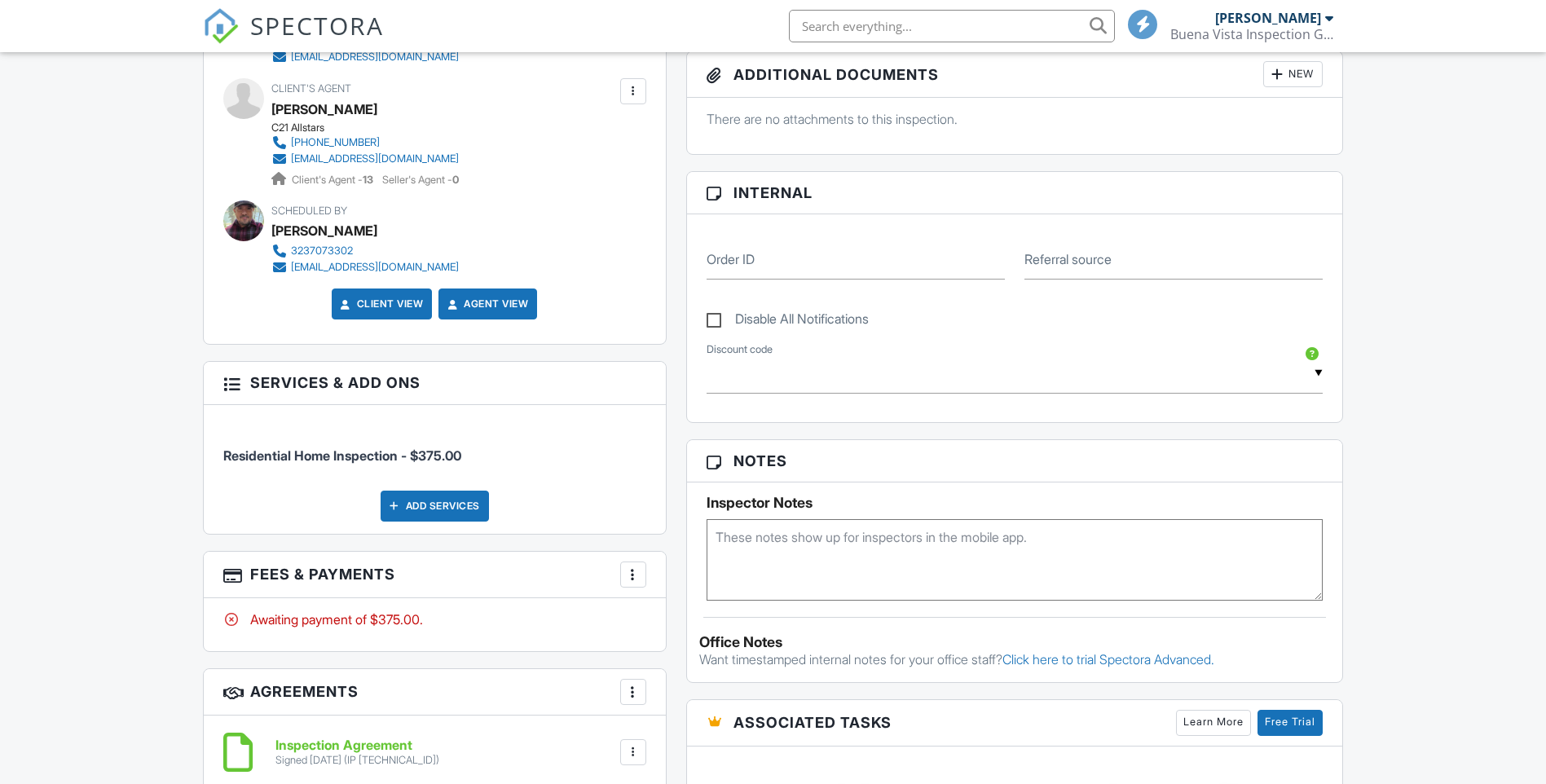
click at [630, 570] on div at bounding box center [633, 574] width 16 height 16
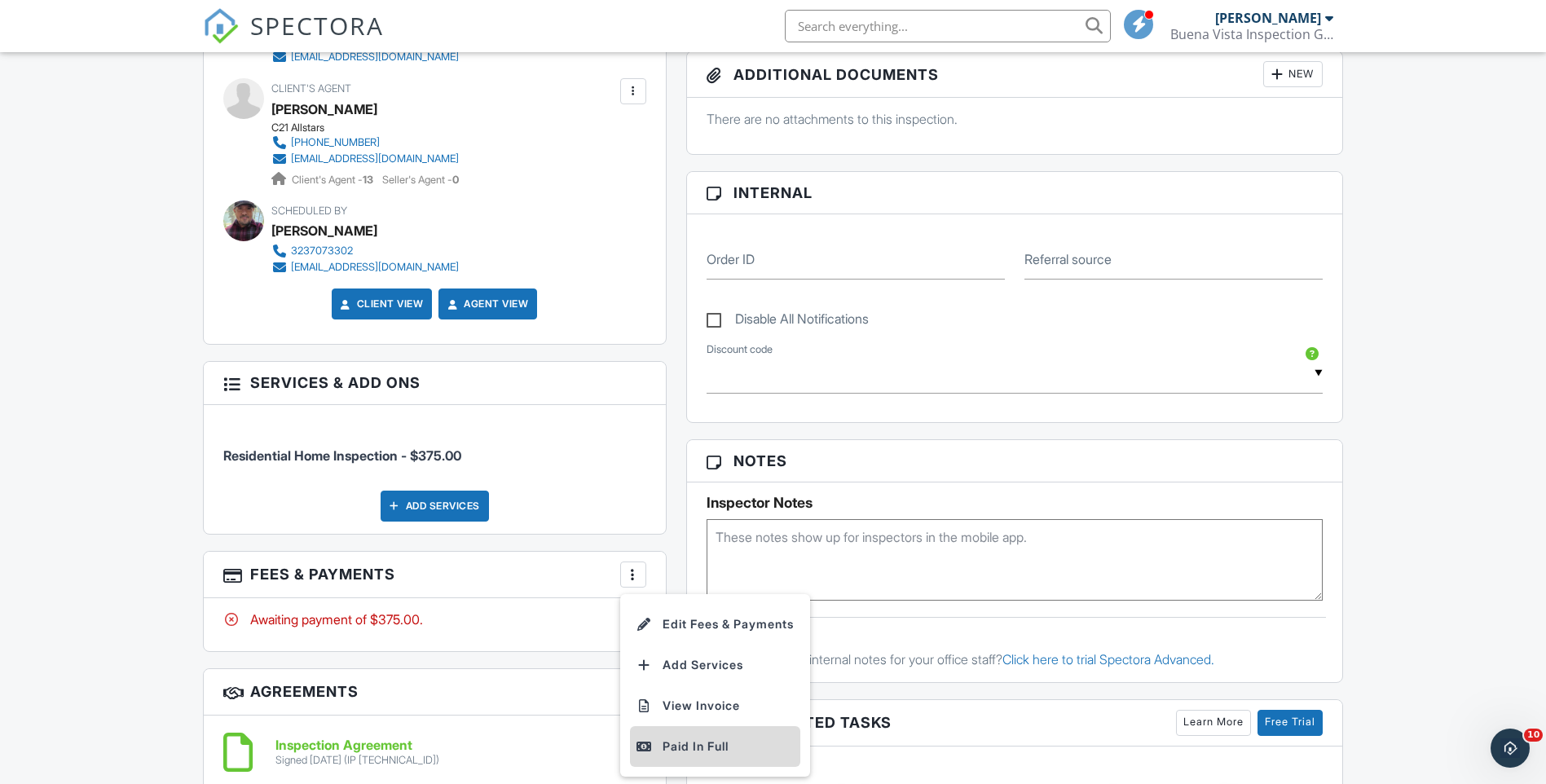
click at [690, 742] on div "Paid In Full" at bounding box center [716, 745] width 158 height 19
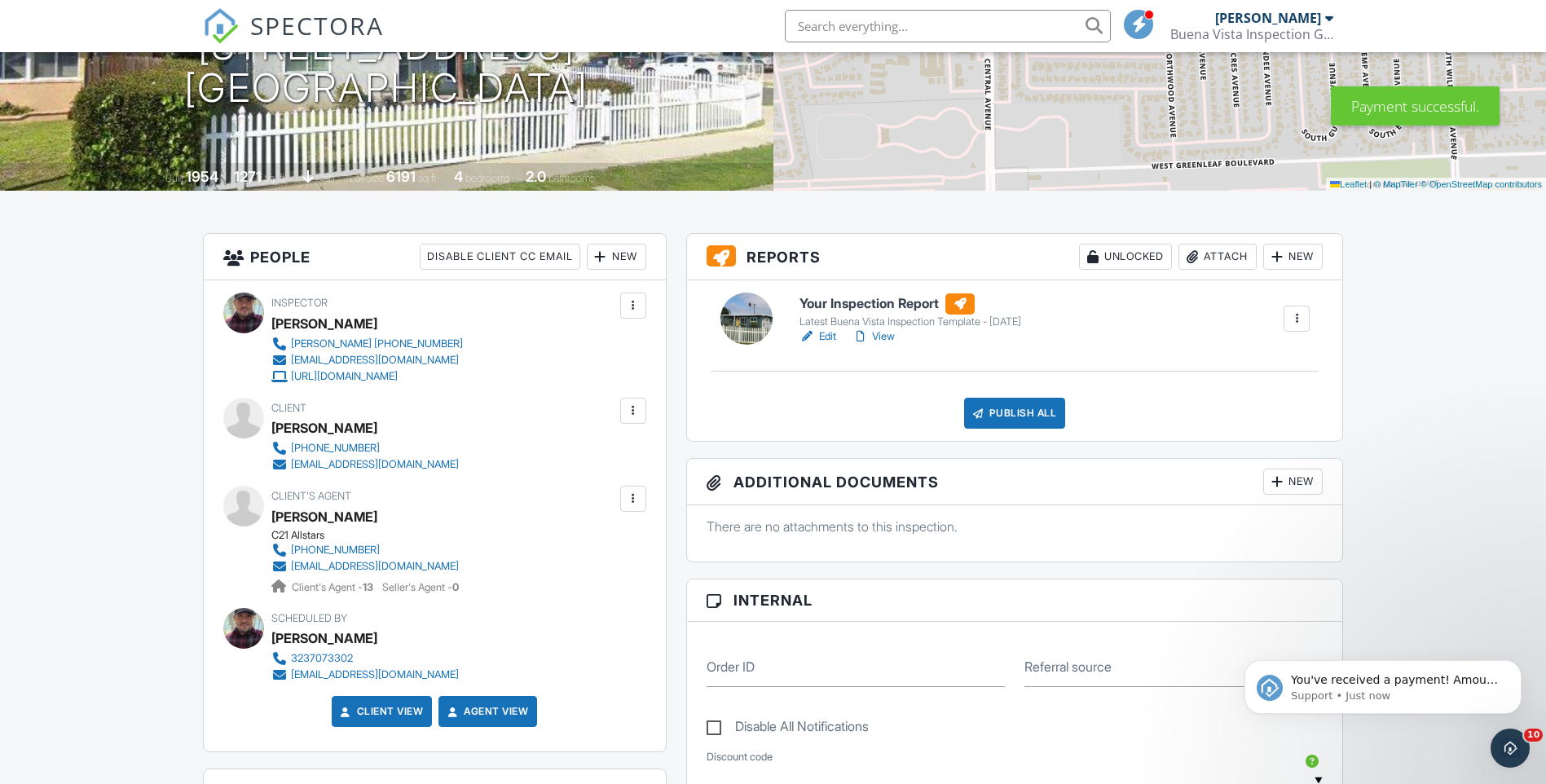
click at [829, 334] on link "Edit" at bounding box center [818, 336] width 37 height 16
